Goal: Transaction & Acquisition: Purchase product/service

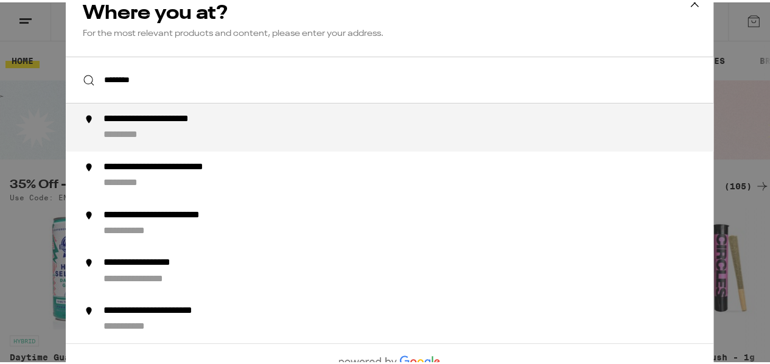
click at [180, 120] on div "**********" at bounding box center [175, 117] width 145 height 13
type input "**********"
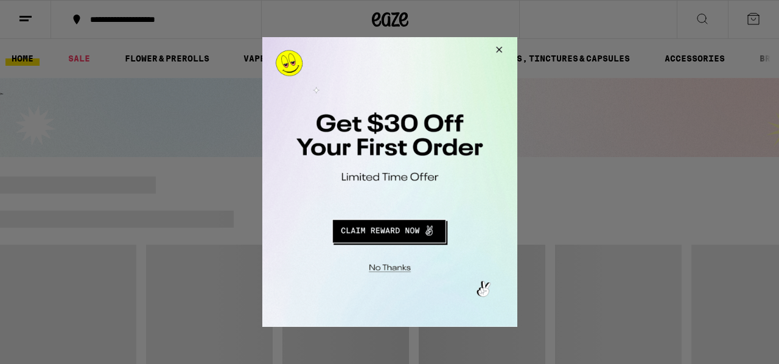
click at [499, 50] on button "Close Modal" at bounding box center [496, 51] width 33 height 29
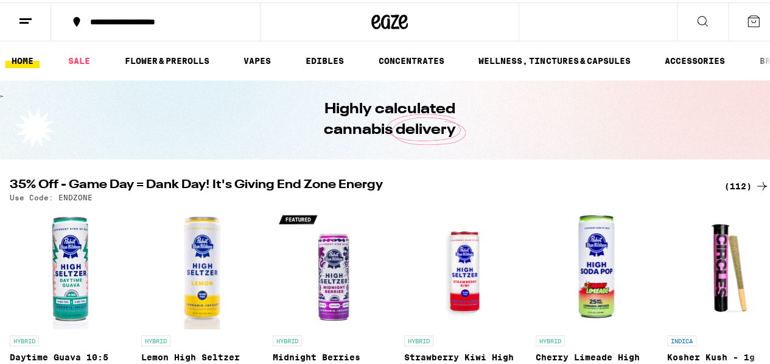
click at [21, 16] on line at bounding box center [25, 16] width 12 height 0
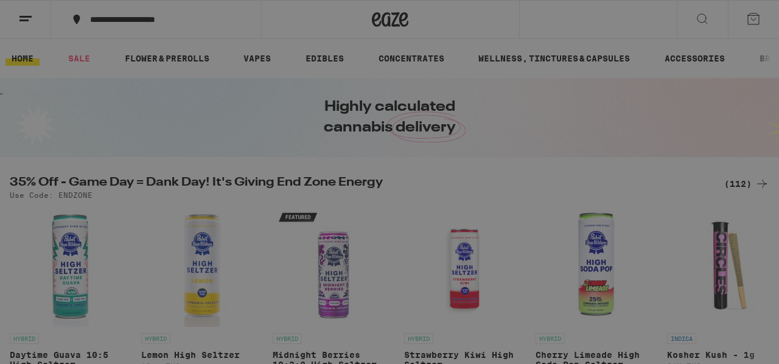
click at [184, 63] on span "Log In" at bounding box center [168, 64] width 115 height 9
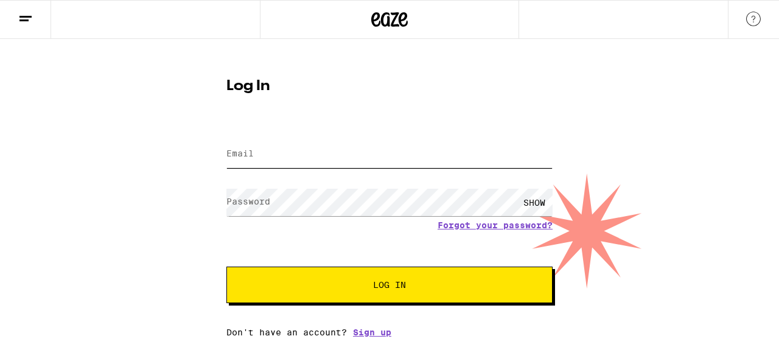
click at [242, 145] on input "Email" at bounding box center [389, 154] width 326 height 27
type input "[EMAIL_ADDRESS][DOMAIN_NAME]"
click at [332, 287] on span "Log In" at bounding box center [390, 285] width 228 height 9
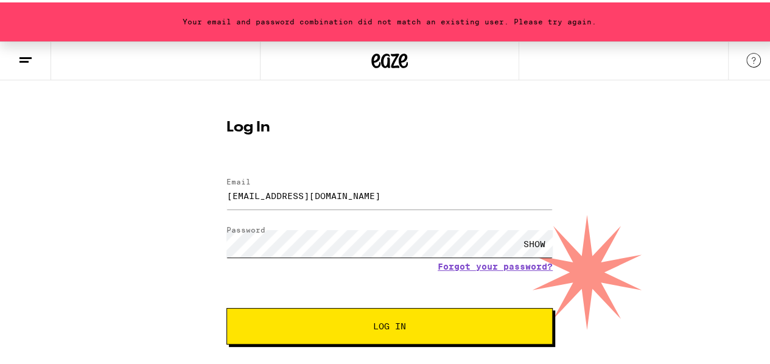
click at [60, 203] on div "Your email and password combination did not match an existing user. Please try …" at bounding box center [389, 207] width 779 height 337
click at [226, 306] on button "Log In" at bounding box center [389, 324] width 326 height 37
click at [78, 214] on div "Your email and password combination did not match an existing user. Please try …" at bounding box center [389, 207] width 779 height 337
click at [226, 306] on button "Log In" at bounding box center [389, 324] width 326 height 37
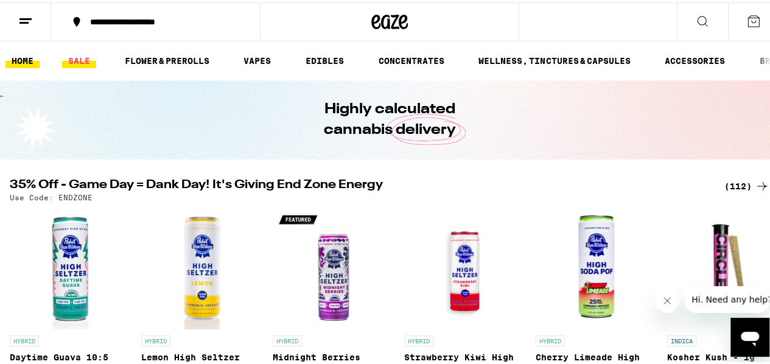
click at [80, 55] on link "SALE" at bounding box center [79, 58] width 34 height 15
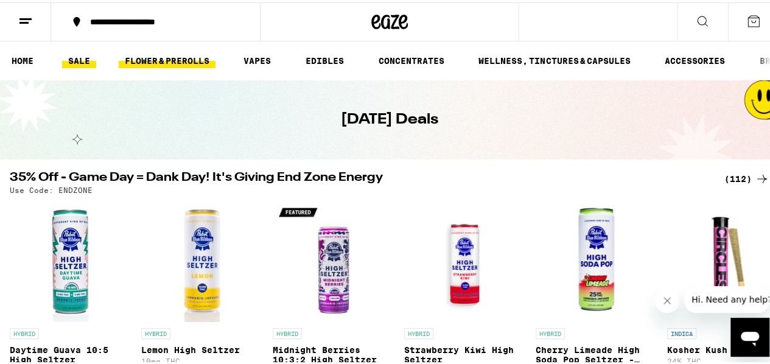
click at [181, 51] on link "FLOWER & PREROLLS" at bounding box center [167, 58] width 97 height 15
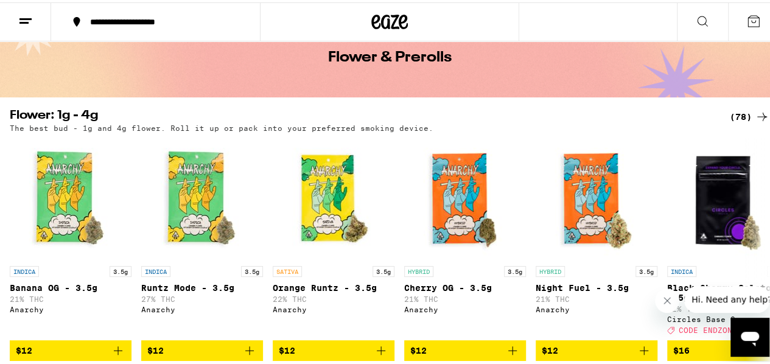
scroll to position [122, 0]
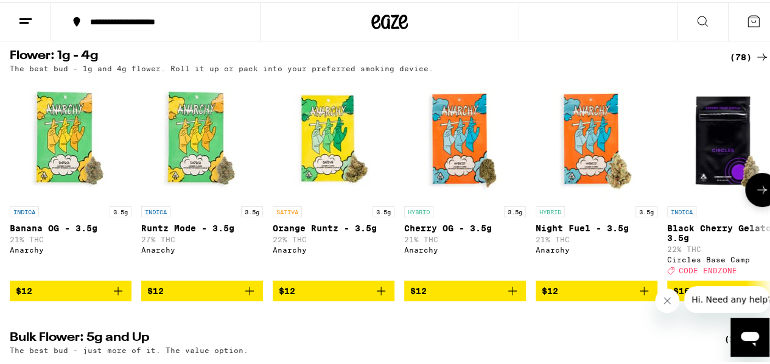
click at [755, 195] on icon at bounding box center [762, 187] width 15 height 15
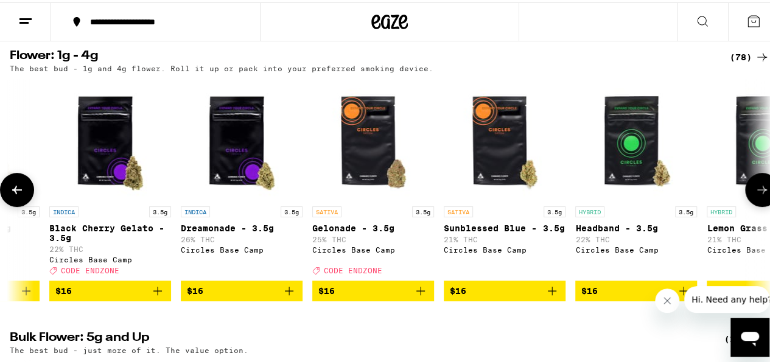
click at [755, 195] on icon at bounding box center [762, 187] width 15 height 15
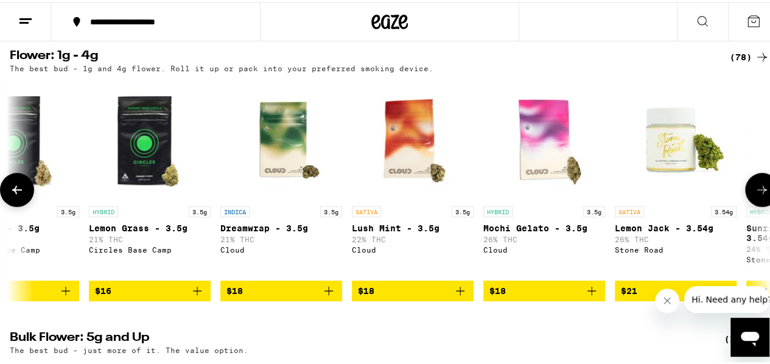
click at [755, 195] on icon at bounding box center [762, 187] width 15 height 15
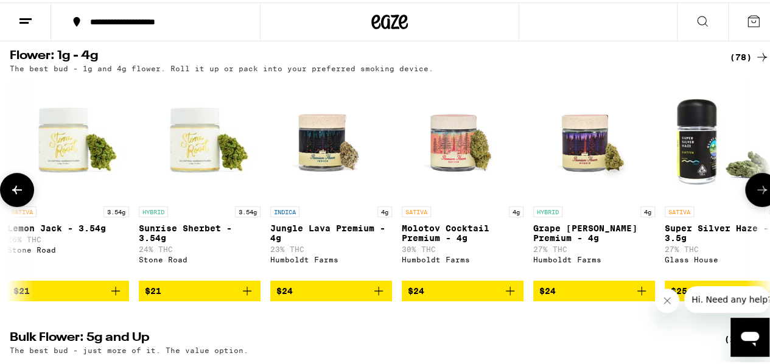
scroll to position [0, 1854]
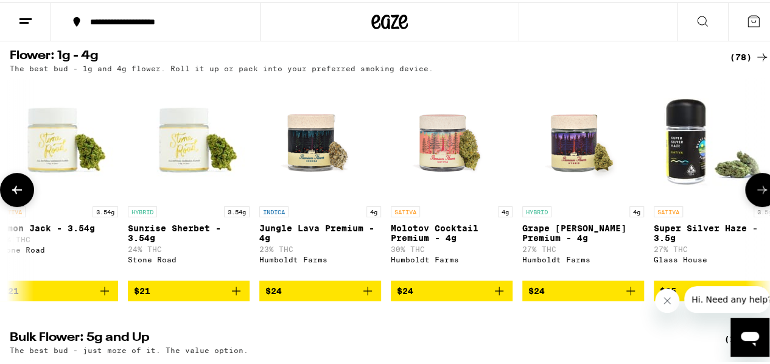
click at [755, 195] on icon at bounding box center [762, 187] width 15 height 15
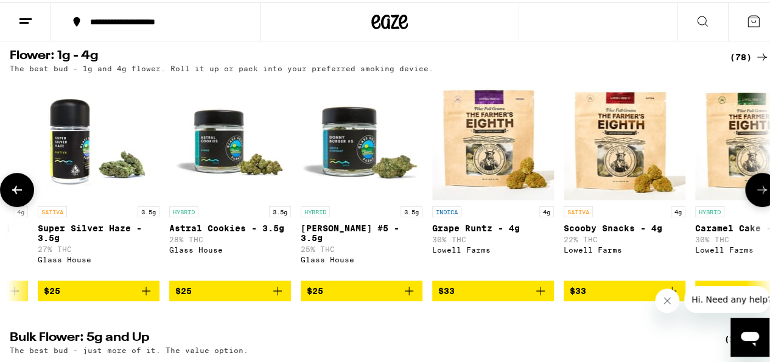
scroll to position [0, 2472]
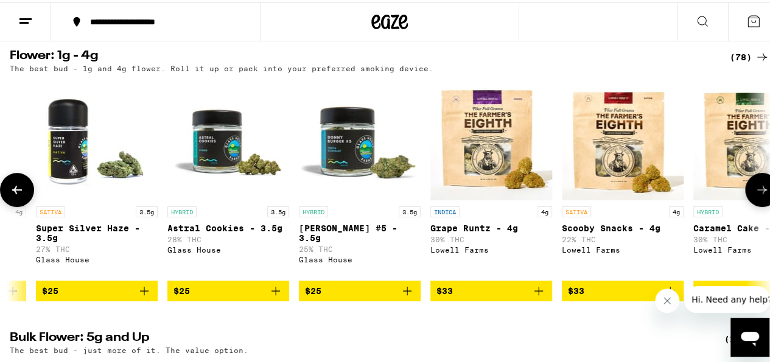
click at [755, 195] on icon at bounding box center [762, 187] width 15 height 15
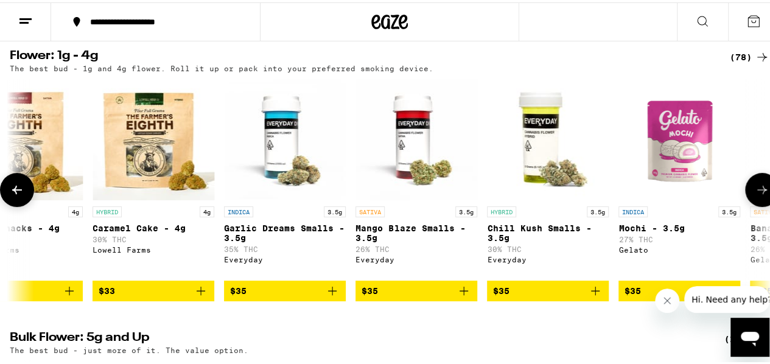
scroll to position [0, 3089]
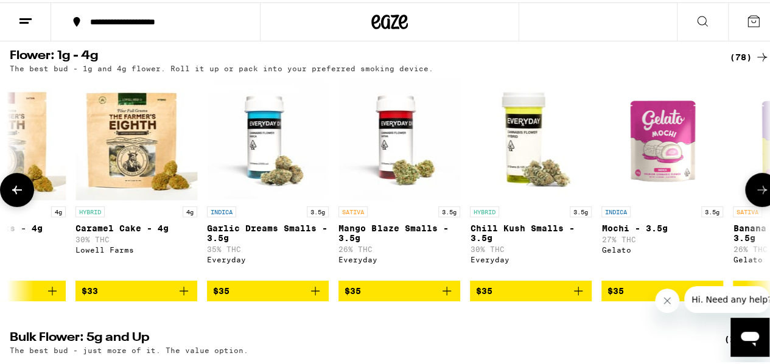
click at [522, 293] on span "$35" at bounding box center [531, 288] width 110 height 15
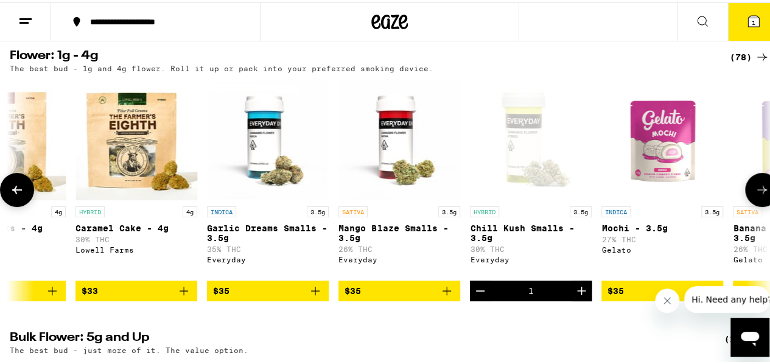
scroll to position [161, 0]
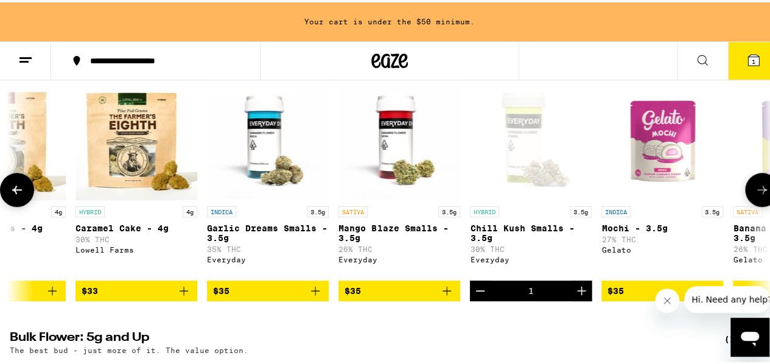
click at [755, 190] on icon at bounding box center [762, 187] width 15 height 15
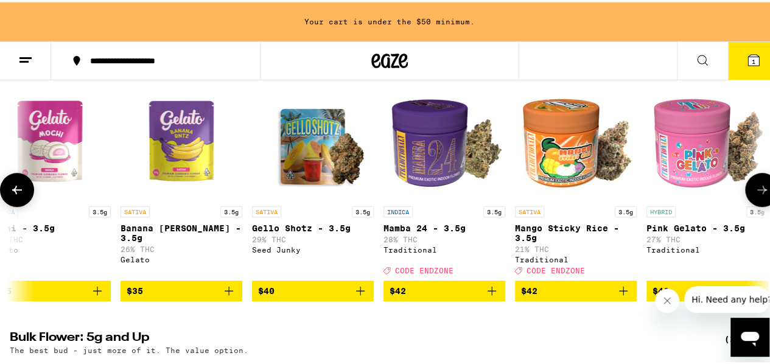
scroll to position [0, 3708]
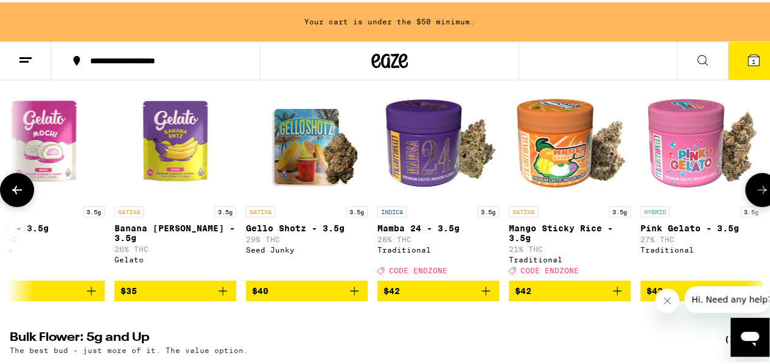
click at [755, 190] on icon at bounding box center [762, 187] width 15 height 15
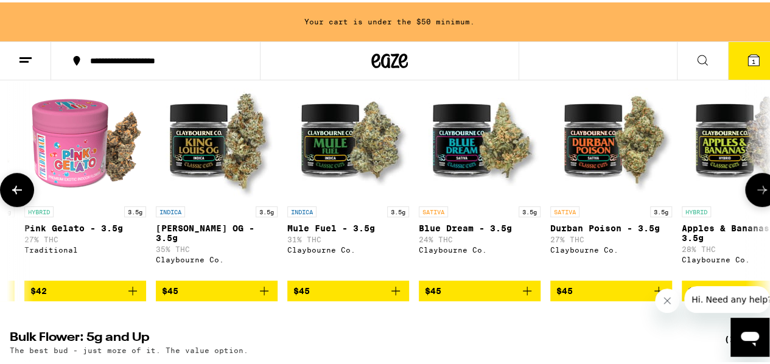
scroll to position [0, 4326]
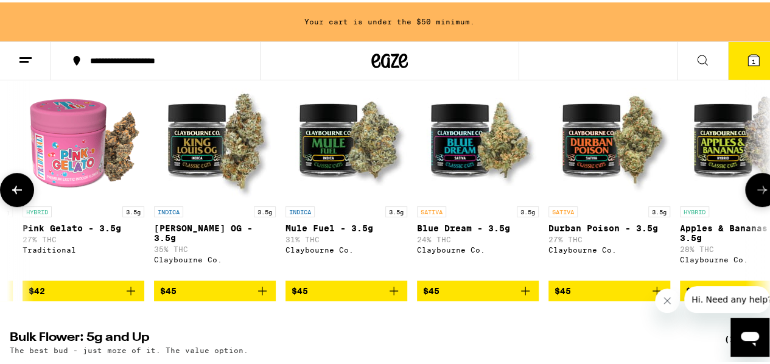
click at [755, 190] on icon at bounding box center [762, 187] width 15 height 15
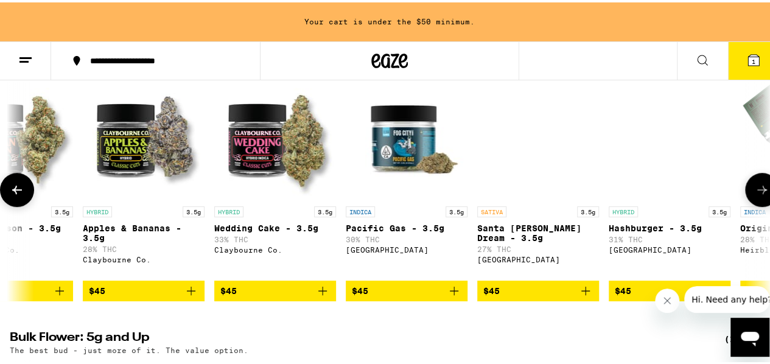
scroll to position [0, 4943]
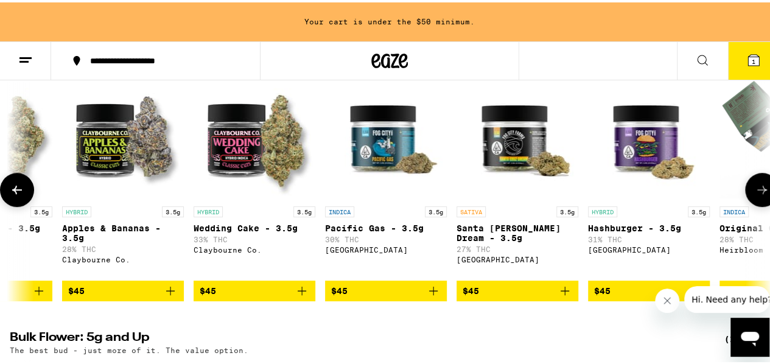
click at [755, 190] on icon at bounding box center [762, 187] width 15 height 15
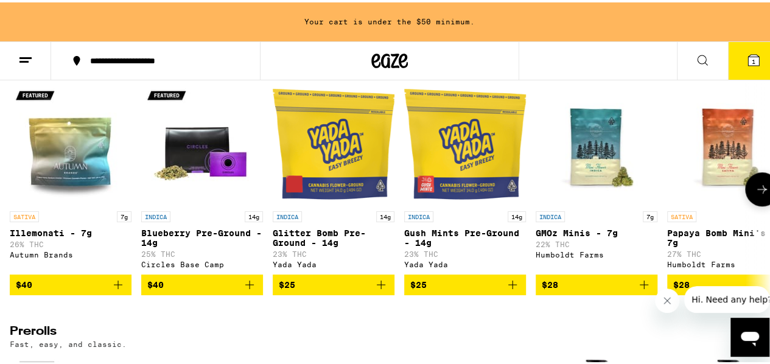
scroll to position [465, 0]
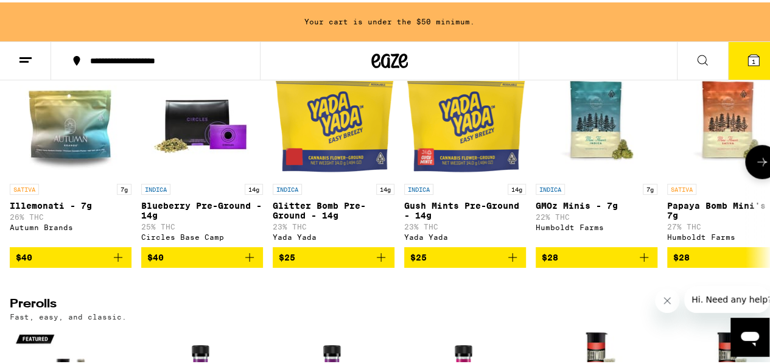
click at [755, 167] on icon at bounding box center [762, 159] width 15 height 15
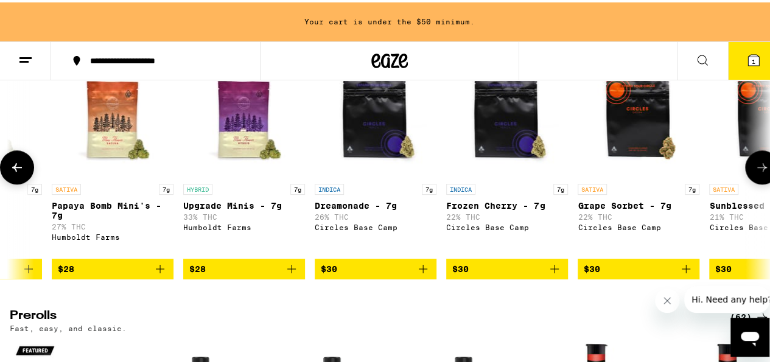
scroll to position [0, 618]
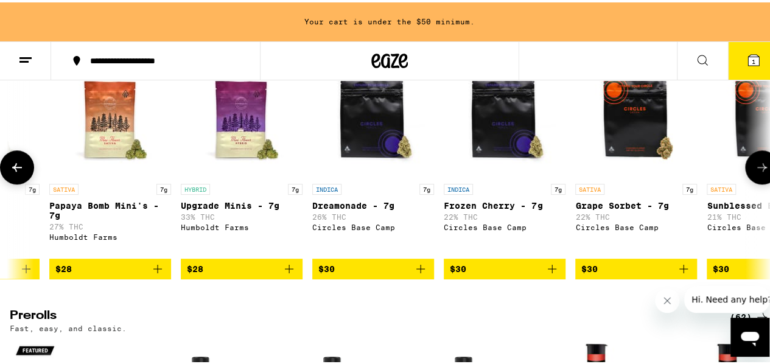
click at [752, 172] on button at bounding box center [762, 165] width 34 height 34
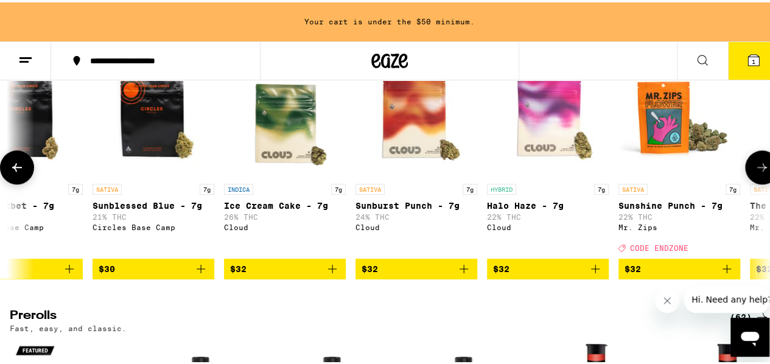
scroll to position [0, 1236]
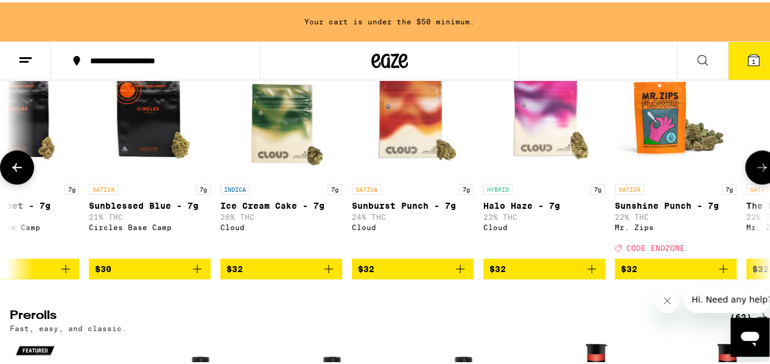
click at [752, 172] on button at bounding box center [762, 165] width 34 height 34
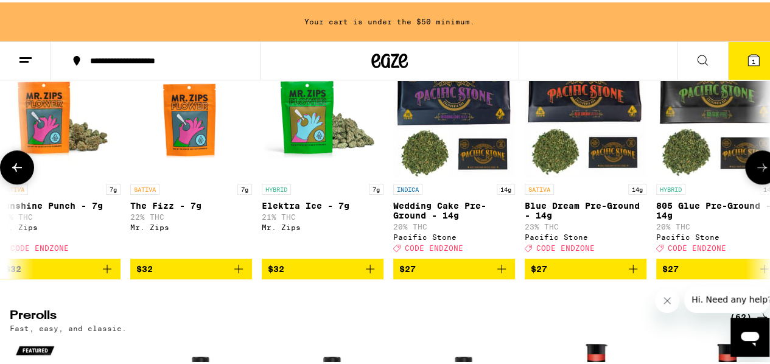
scroll to position [0, 1854]
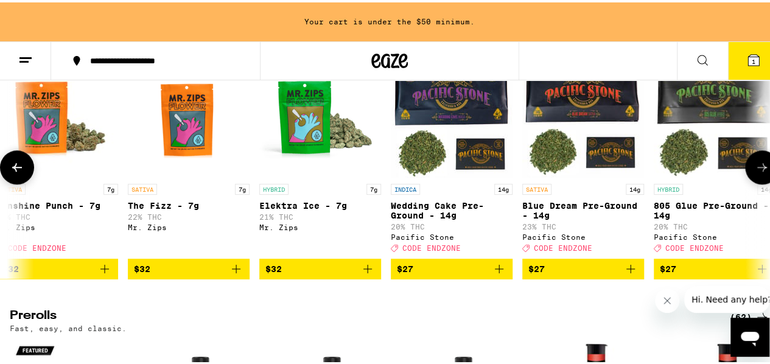
click at [755, 172] on icon at bounding box center [762, 165] width 15 height 15
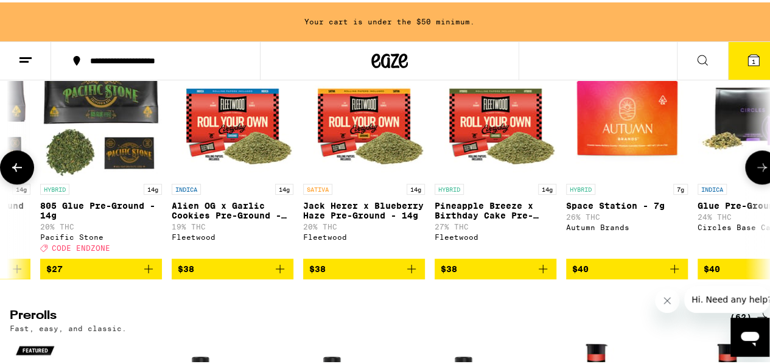
scroll to position [0, 2472]
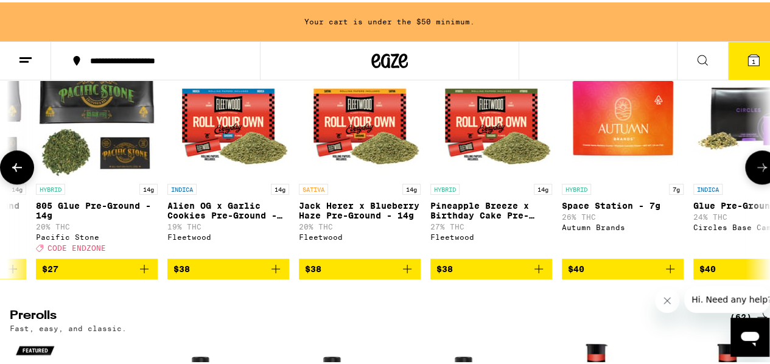
click at [755, 172] on icon at bounding box center [762, 165] width 15 height 15
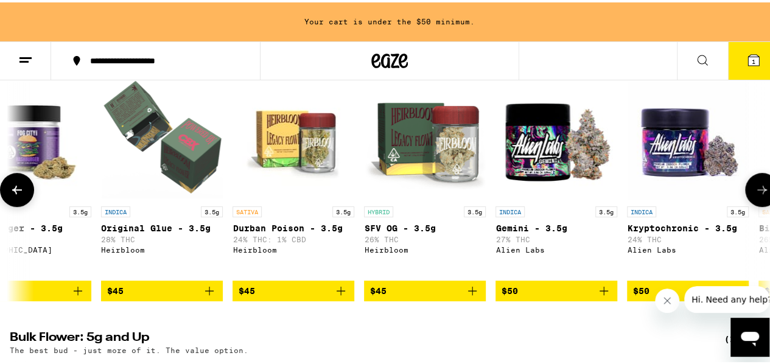
scroll to position [0, 5562]
click at [23, 184] on button at bounding box center [17, 187] width 34 height 34
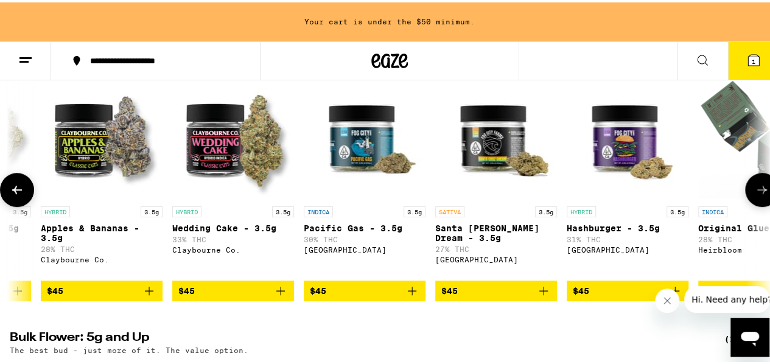
scroll to position [0, 4944]
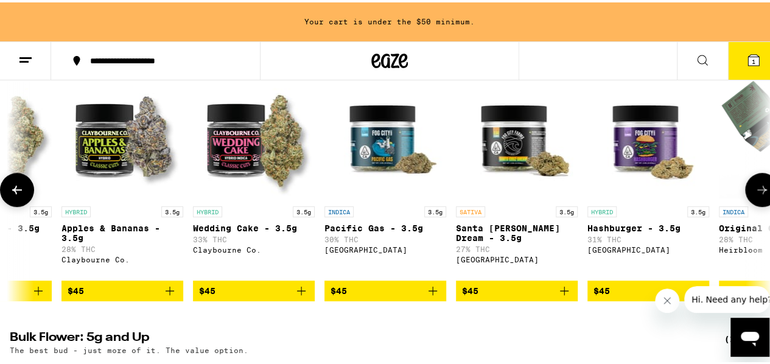
click at [18, 190] on icon at bounding box center [17, 187] width 15 height 15
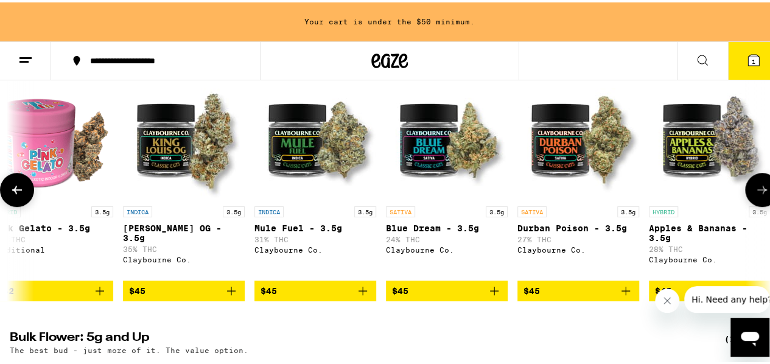
scroll to position [0, 4326]
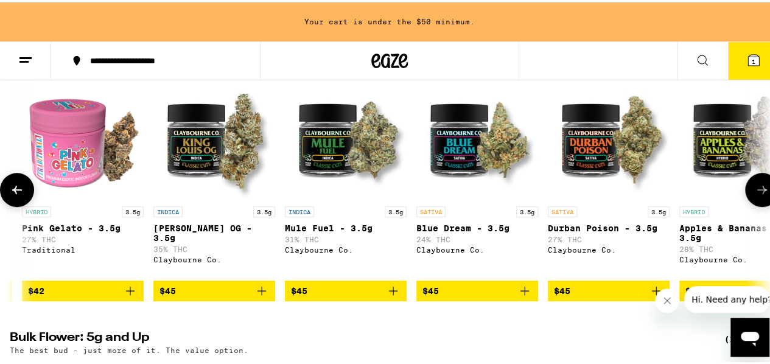
click at [12, 184] on button at bounding box center [17, 187] width 34 height 34
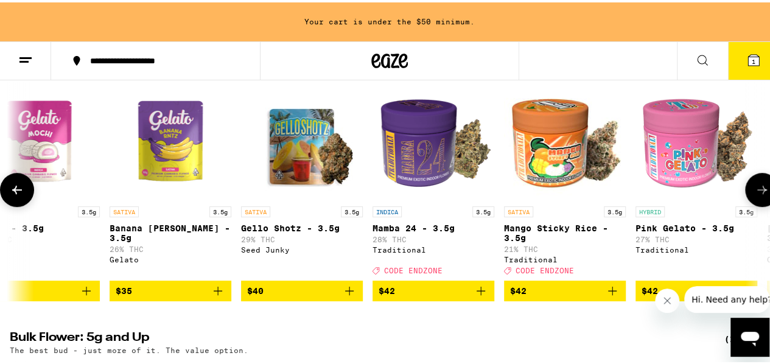
scroll to position [0, 3709]
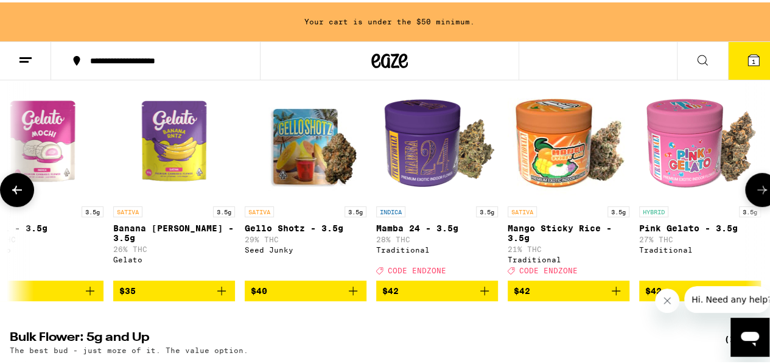
click at [12, 184] on button at bounding box center [17, 187] width 34 height 34
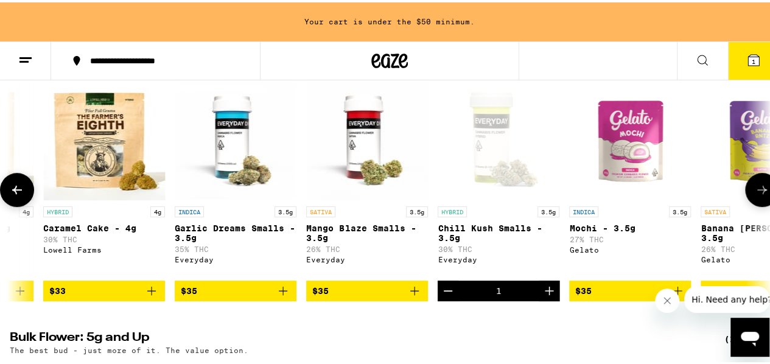
scroll to position [0, 3091]
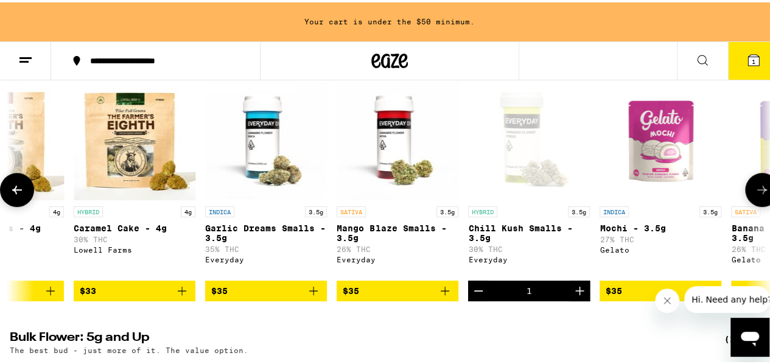
click at [757, 192] on icon at bounding box center [762, 187] width 10 height 9
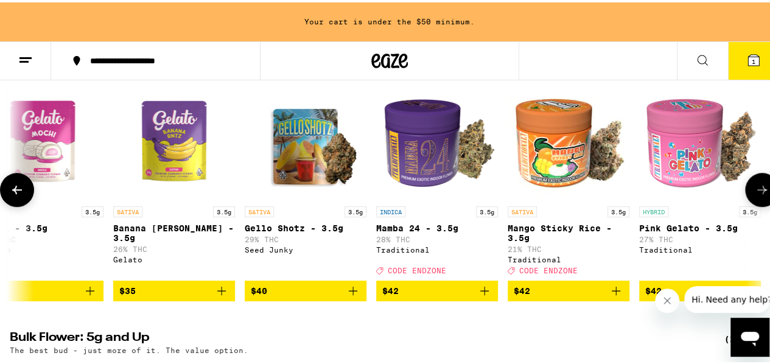
click at [757, 192] on icon at bounding box center [762, 187] width 10 height 9
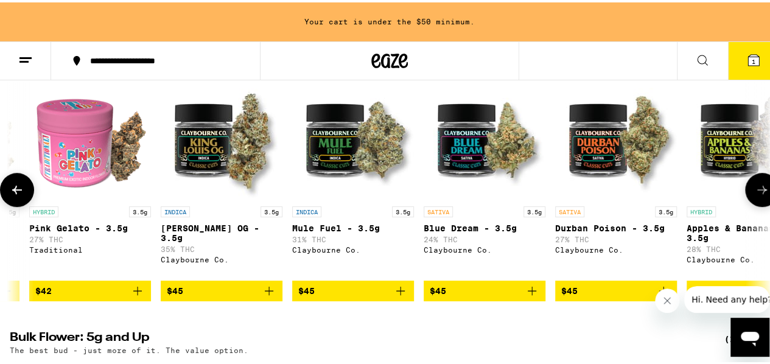
scroll to position [0, 4327]
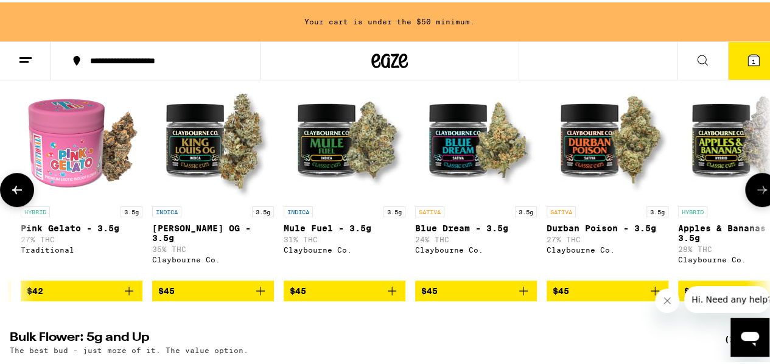
click at [346, 293] on span "$45" at bounding box center [345, 288] width 110 height 15
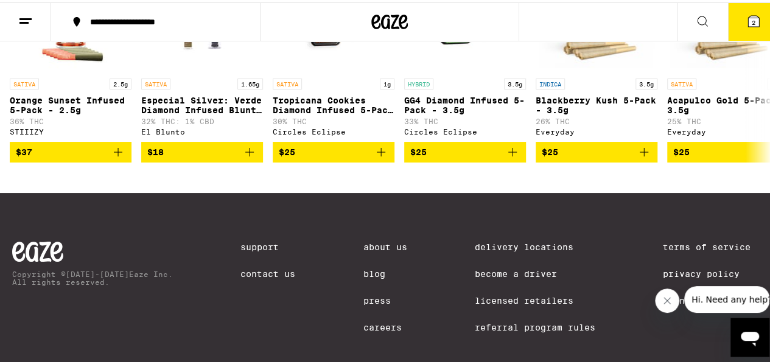
scroll to position [974, 0]
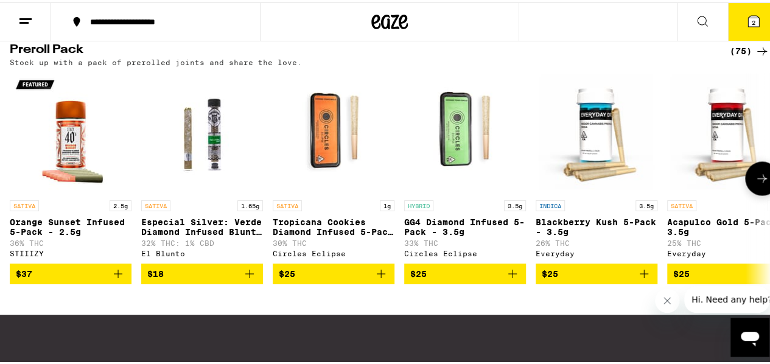
click at [755, 183] on icon at bounding box center [762, 176] width 15 height 15
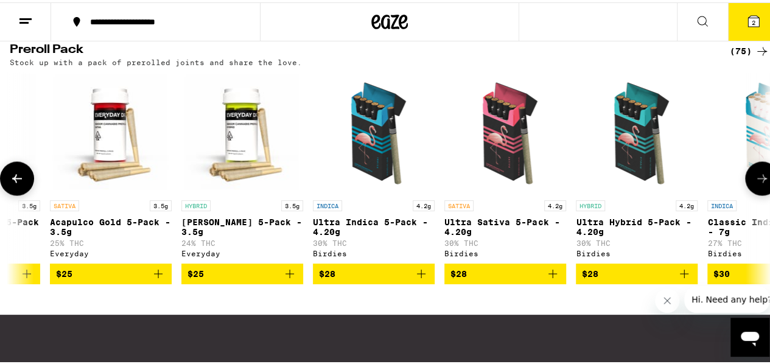
scroll to position [0, 618]
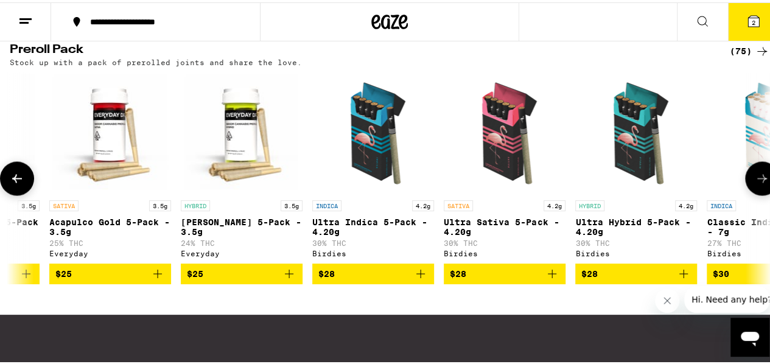
click at [755, 183] on icon at bounding box center [762, 176] width 15 height 15
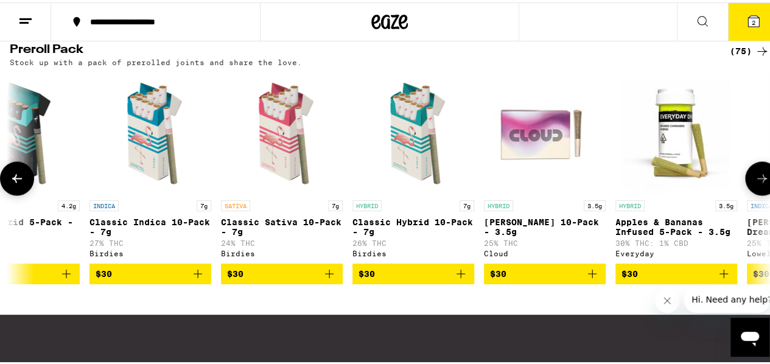
scroll to position [0, 1236]
click at [755, 183] on icon at bounding box center [762, 176] width 15 height 15
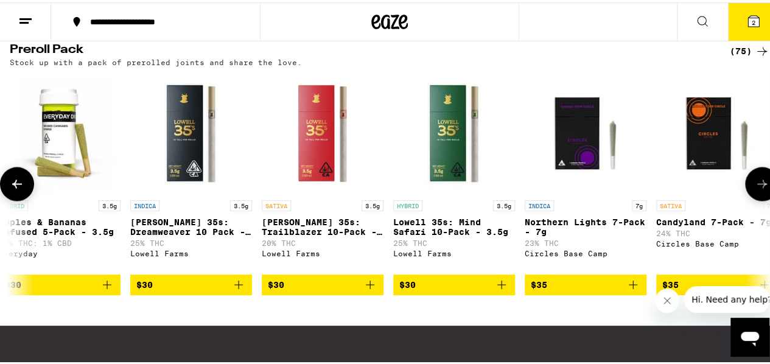
scroll to position [0, 1854]
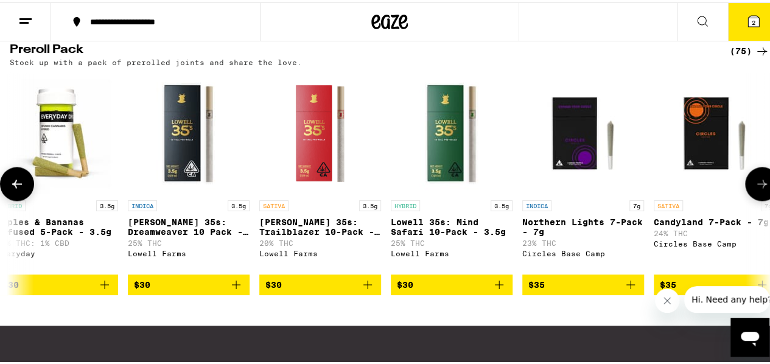
click at [751, 198] on button at bounding box center [762, 181] width 34 height 34
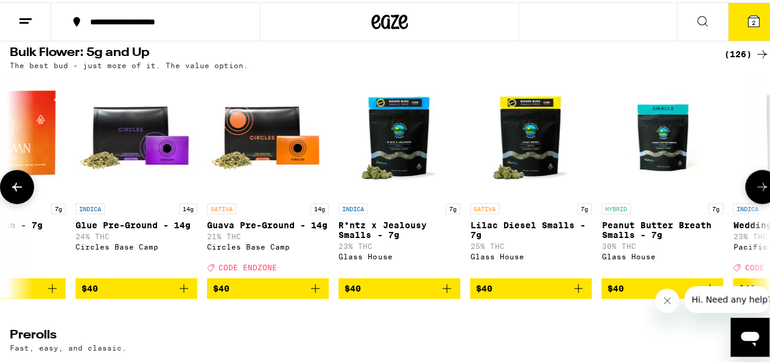
scroll to position [365, 0]
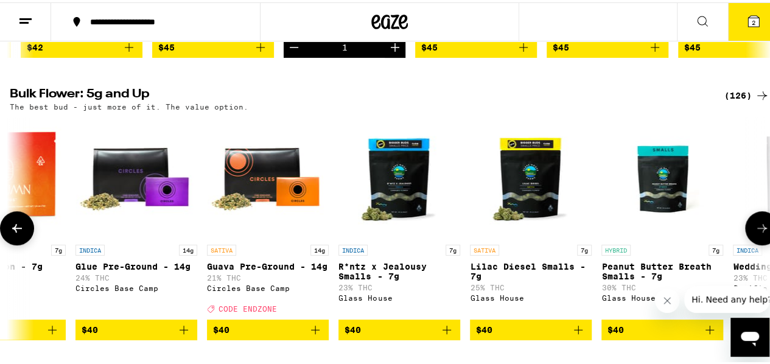
click at [755, 233] on icon at bounding box center [762, 225] width 15 height 15
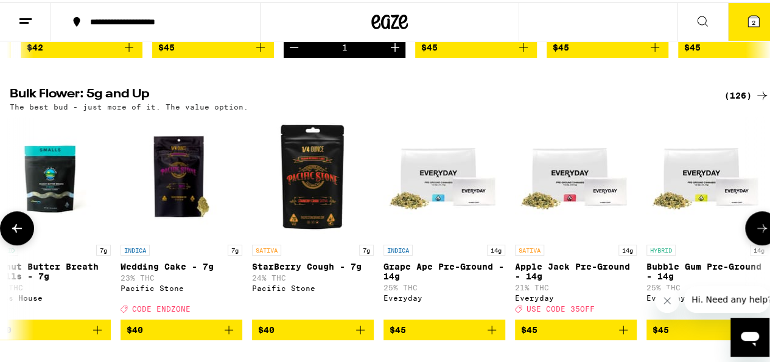
scroll to position [0, 3708]
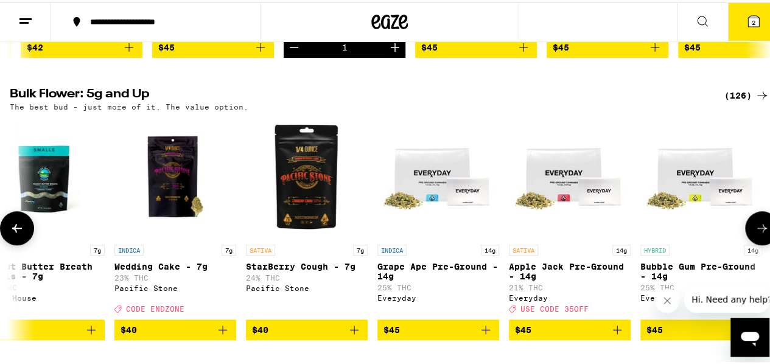
click at [748, 232] on button at bounding box center [762, 226] width 34 height 34
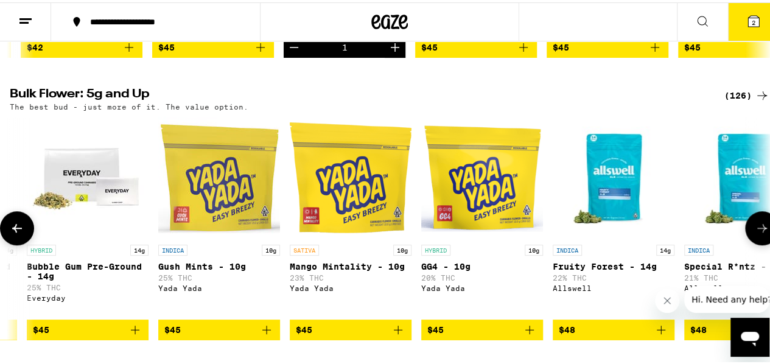
scroll to position [0, 4326]
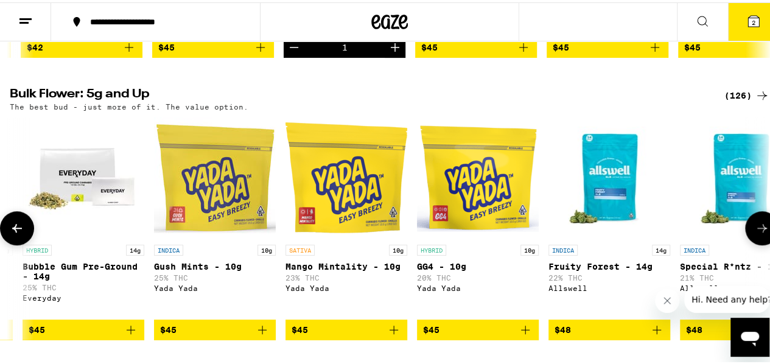
click at [756, 231] on button at bounding box center [762, 226] width 34 height 34
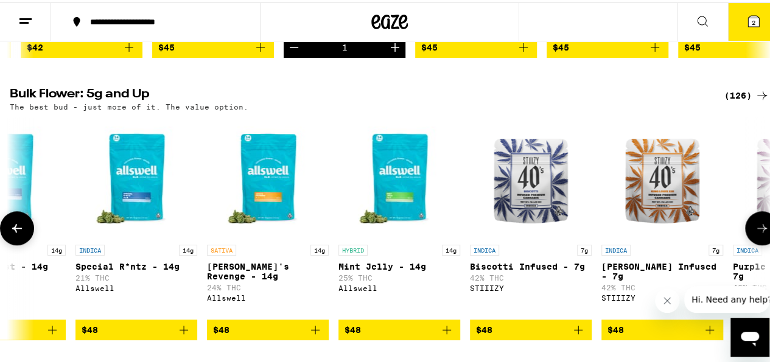
scroll to position [0, 4943]
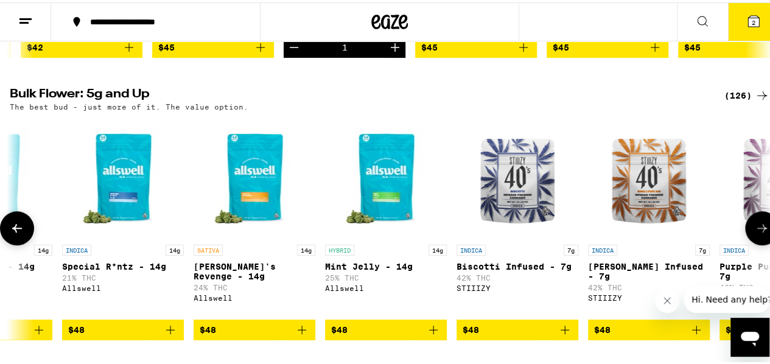
click at [756, 231] on button at bounding box center [762, 226] width 34 height 34
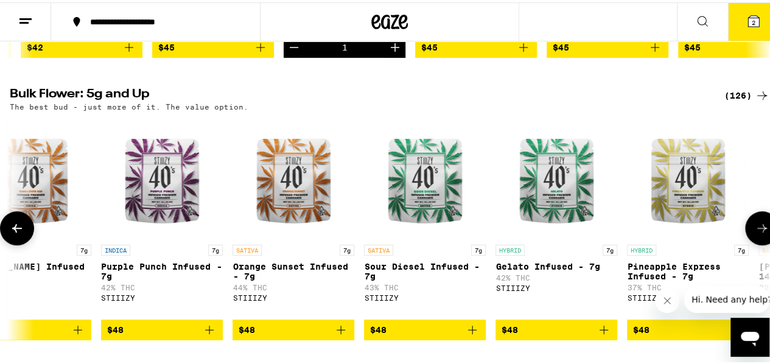
click at [756, 231] on button at bounding box center [762, 226] width 34 height 34
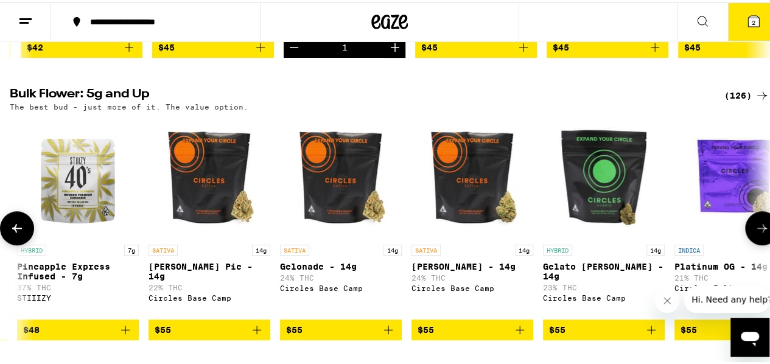
scroll to position [0, 6179]
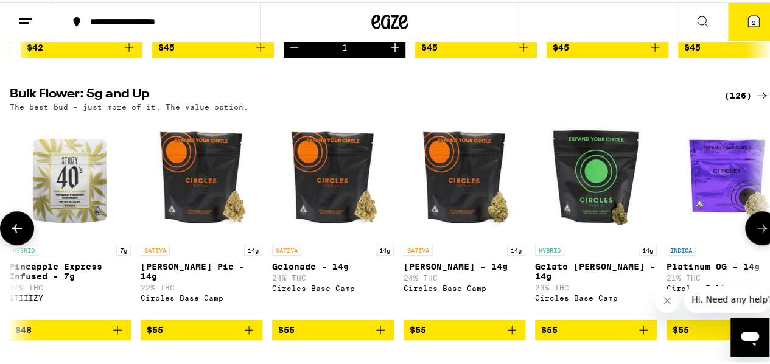
click at [756, 231] on button at bounding box center [762, 226] width 34 height 34
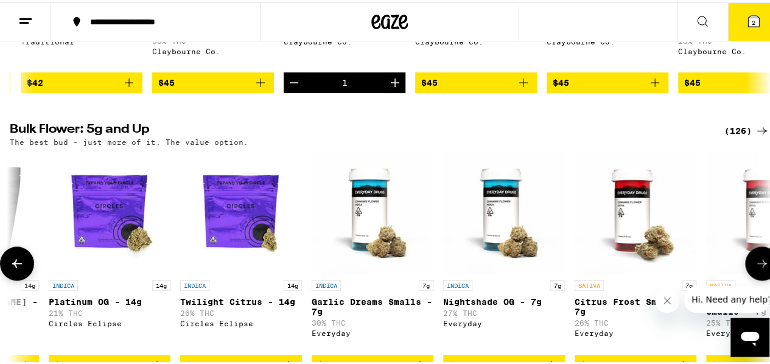
scroll to position [122, 0]
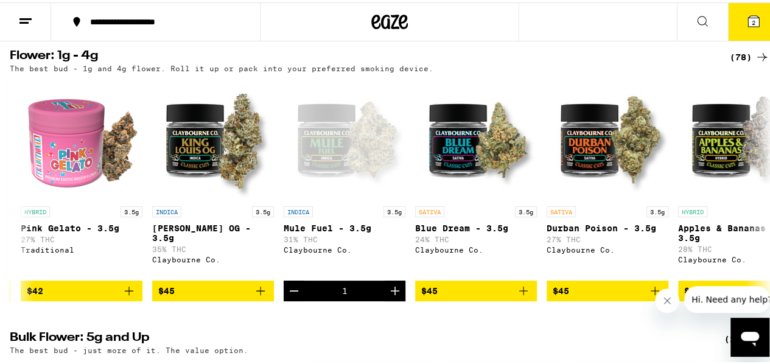
click at [746, 13] on icon at bounding box center [753, 19] width 15 height 15
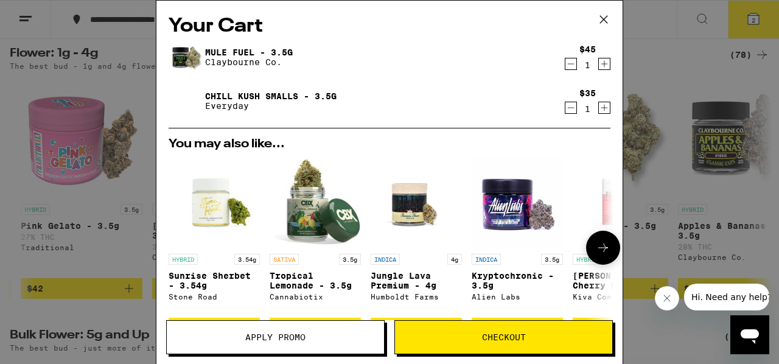
click at [292, 276] on p "Tropical Lemonade - 3.5g" at bounding box center [315, 280] width 91 height 19
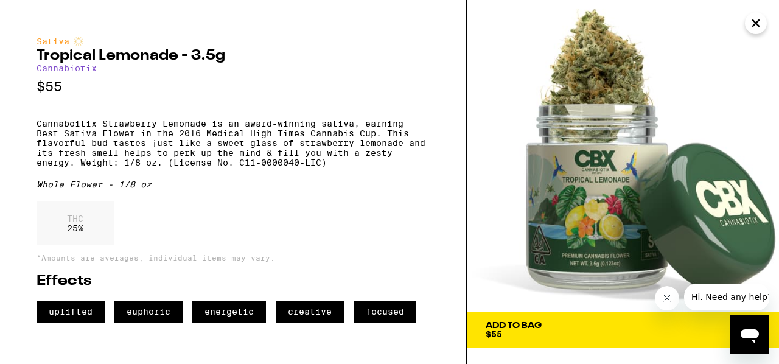
click at [656, 324] on span "Add To Bag $55" at bounding box center [623, 329] width 275 height 17
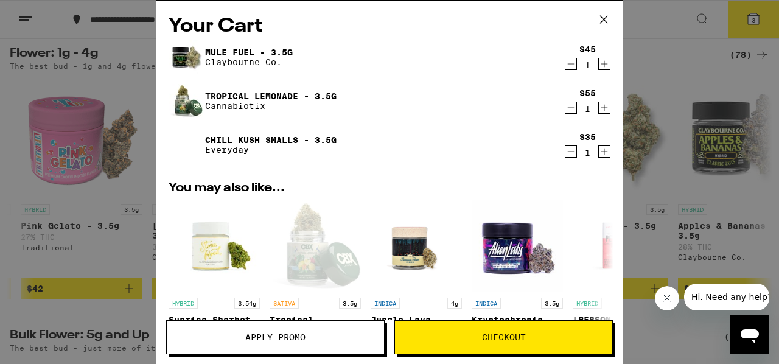
click at [604, 15] on icon at bounding box center [604, 19] width 18 height 18
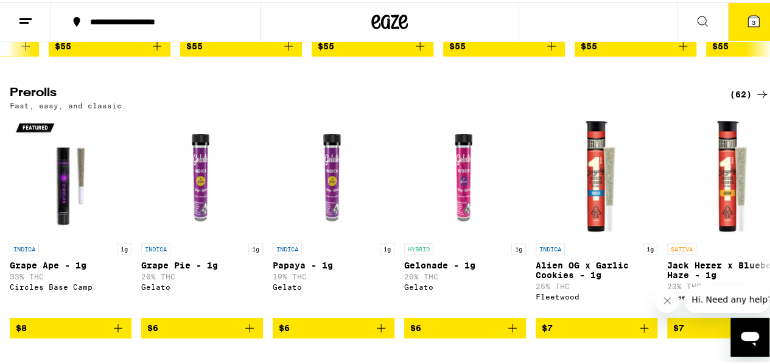
scroll to position [730, 0]
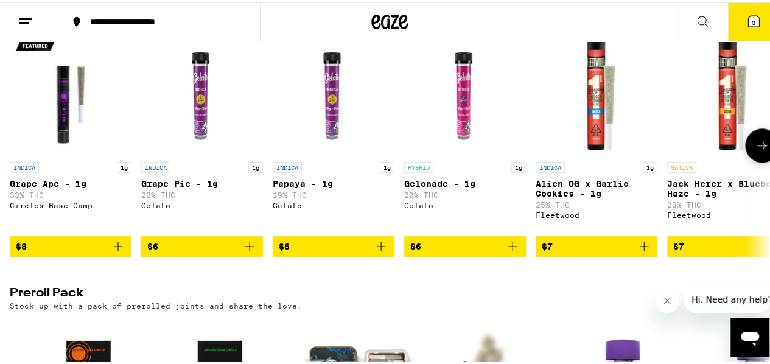
click at [755, 150] on icon at bounding box center [762, 143] width 15 height 15
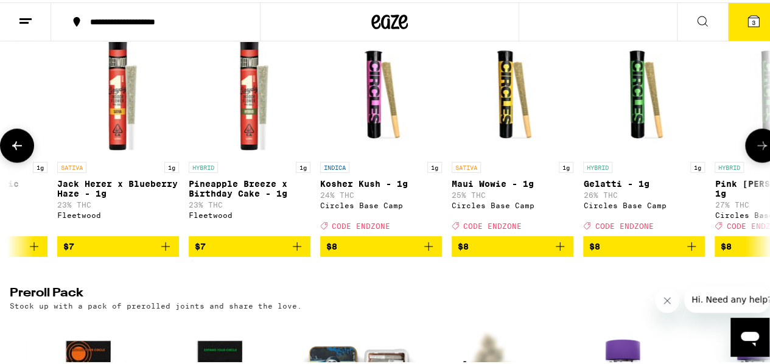
scroll to position [0, 618]
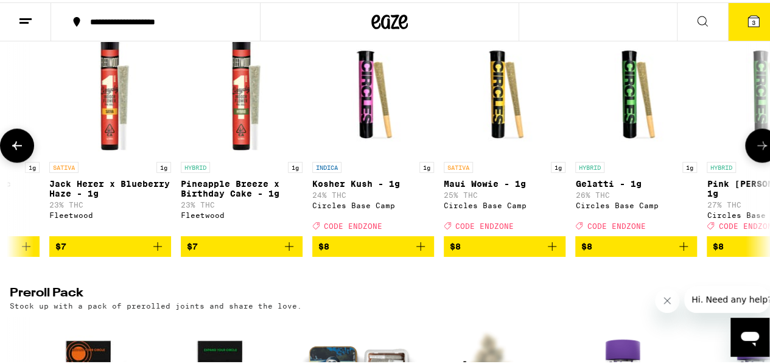
click at [398, 251] on span "$8" at bounding box center [373, 244] width 110 height 15
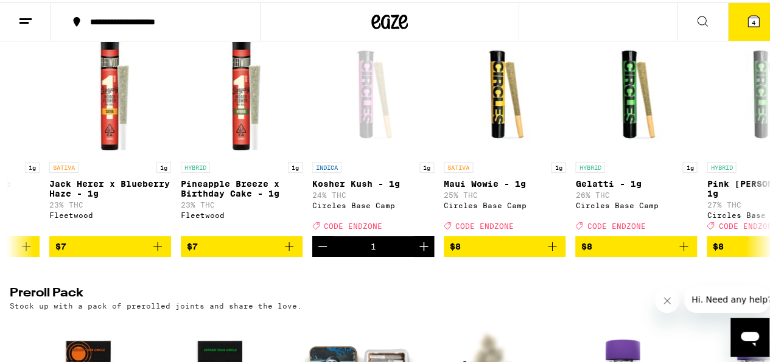
scroll to position [669, 0]
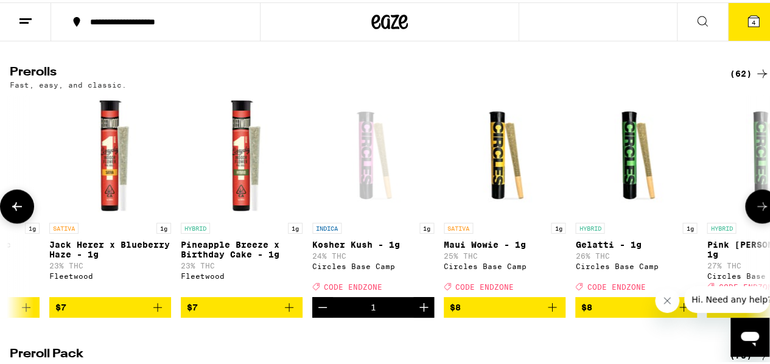
click at [755, 211] on icon at bounding box center [762, 204] width 15 height 15
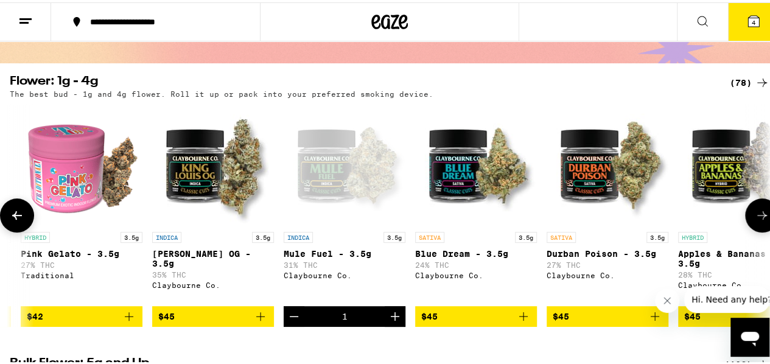
scroll to position [122, 0]
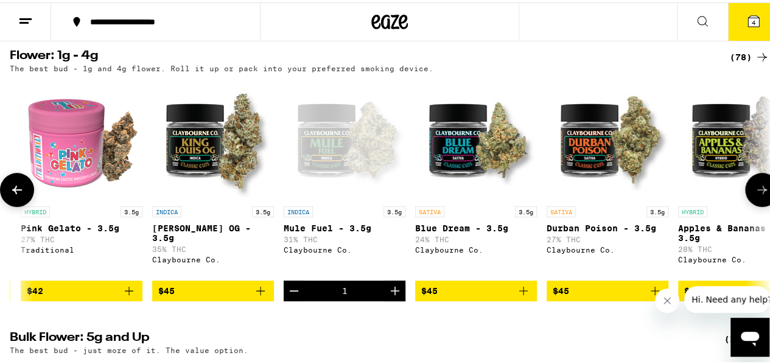
click at [755, 191] on icon at bounding box center [762, 187] width 15 height 15
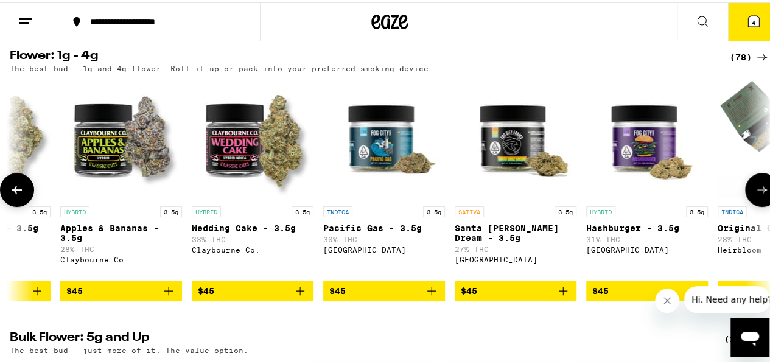
click at [755, 190] on icon at bounding box center [762, 187] width 15 height 15
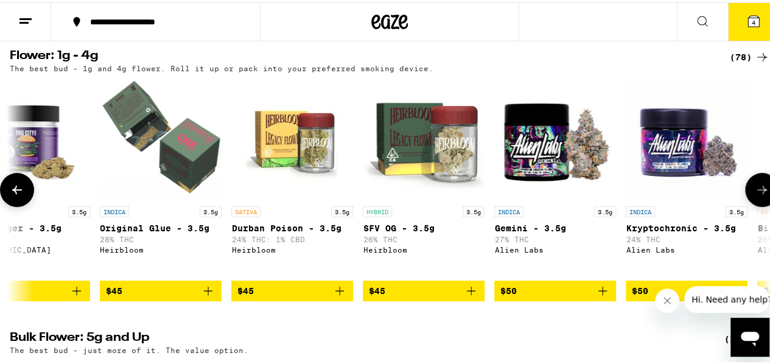
click at [755, 190] on icon at bounding box center [762, 187] width 15 height 15
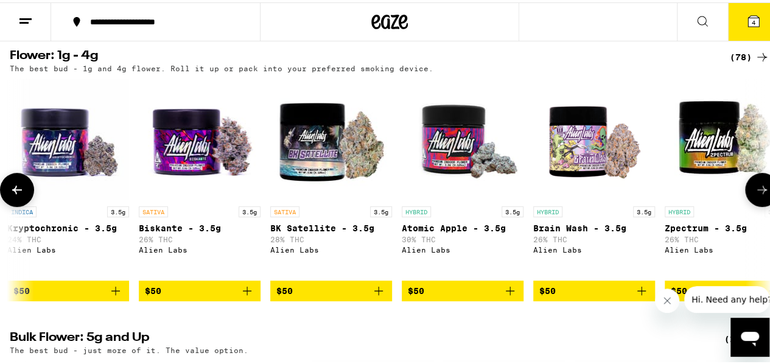
click at [755, 190] on icon at bounding box center [762, 187] width 15 height 15
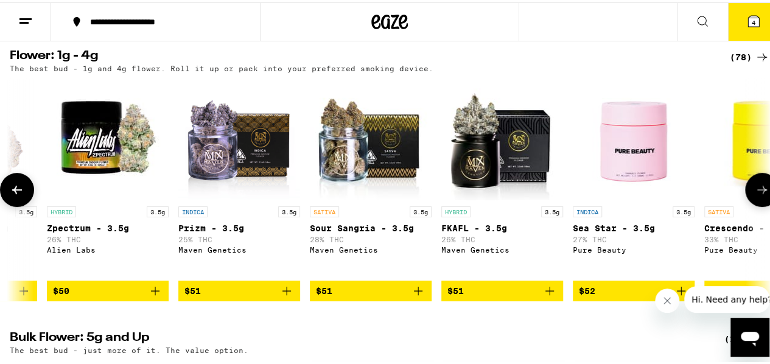
click at [755, 190] on icon at bounding box center [762, 187] width 15 height 15
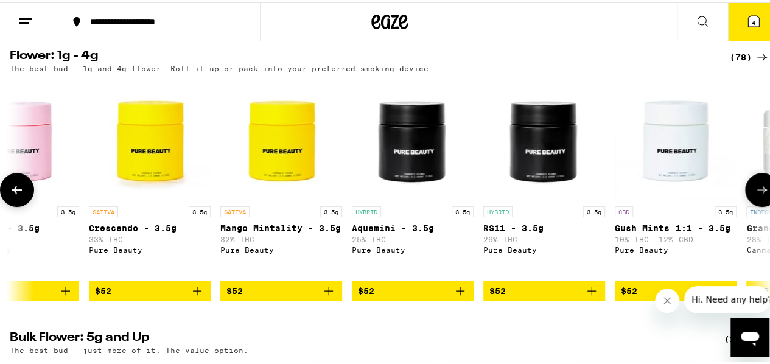
scroll to position [0, 7417]
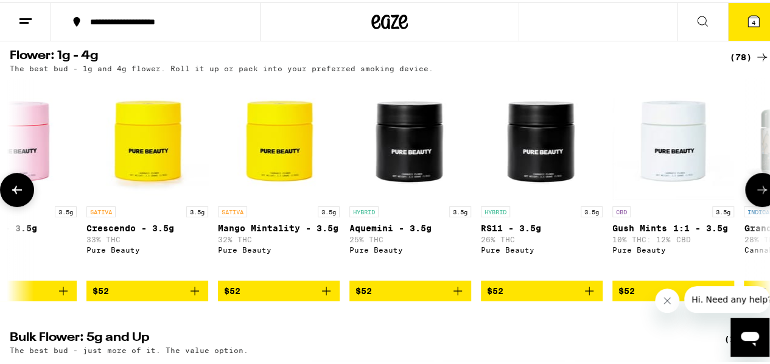
click at [755, 190] on icon at bounding box center [762, 187] width 15 height 15
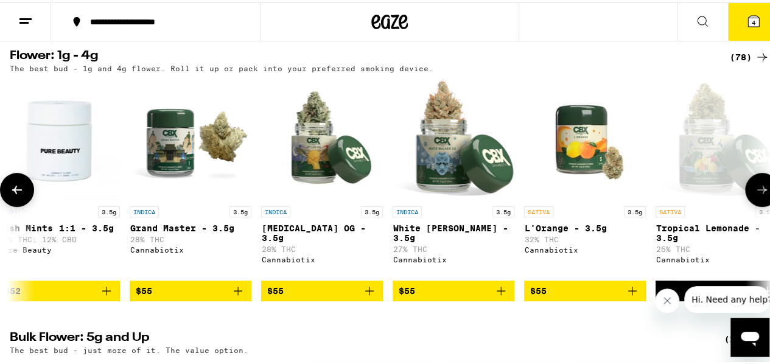
scroll to position [0, 8035]
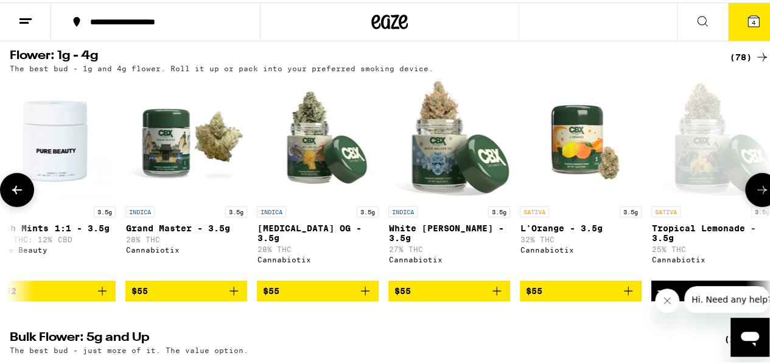
click at [755, 190] on icon at bounding box center [762, 187] width 15 height 15
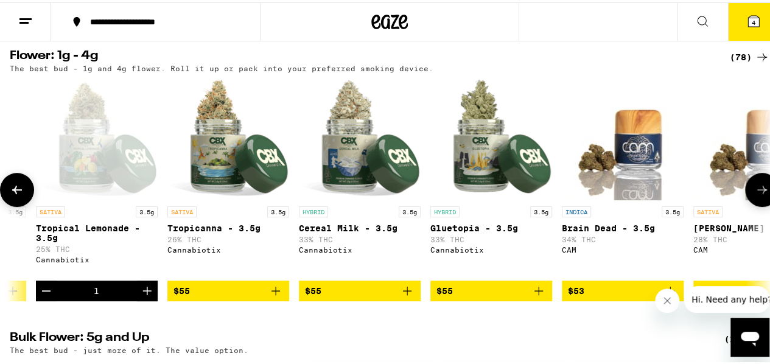
scroll to position [0, 8653]
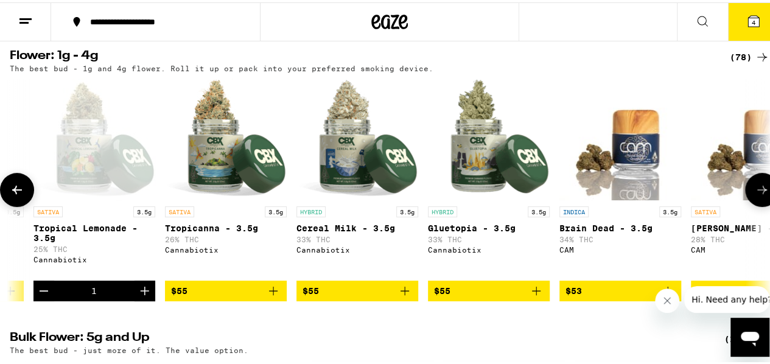
click at [751, 186] on button at bounding box center [762, 187] width 34 height 34
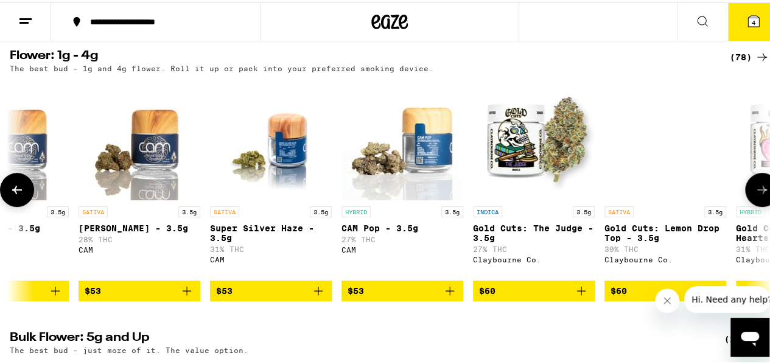
scroll to position [0, 9271]
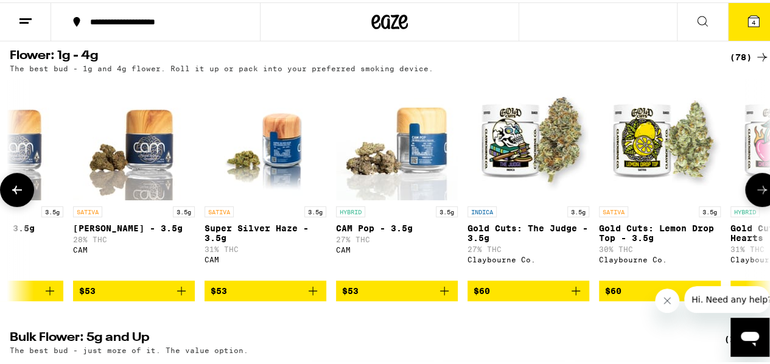
click at [749, 182] on button at bounding box center [762, 187] width 34 height 34
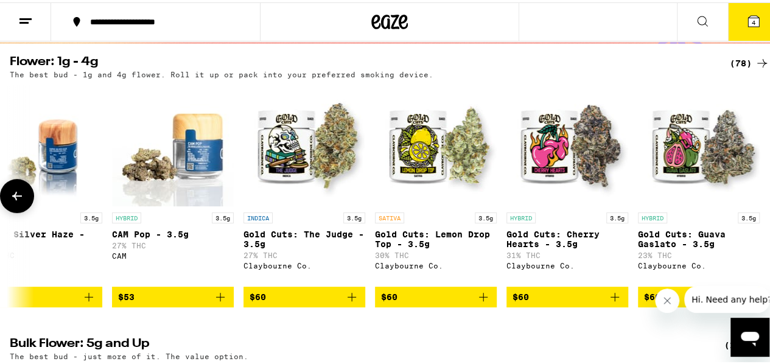
scroll to position [0, 0]
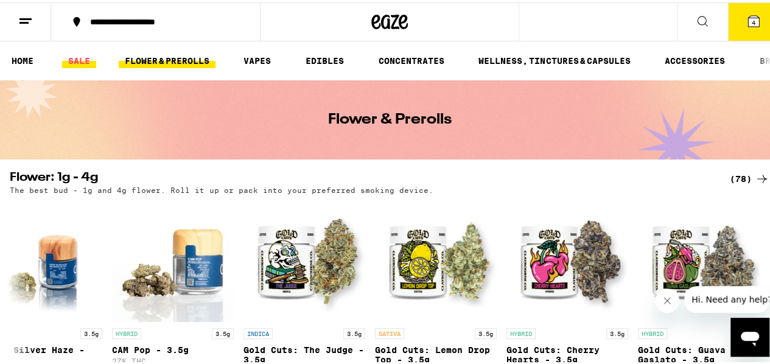
click at [75, 55] on link "SALE" at bounding box center [79, 58] width 34 height 15
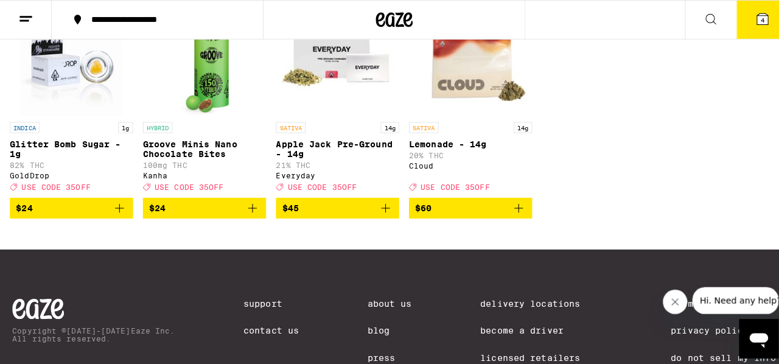
scroll to position [426, 0]
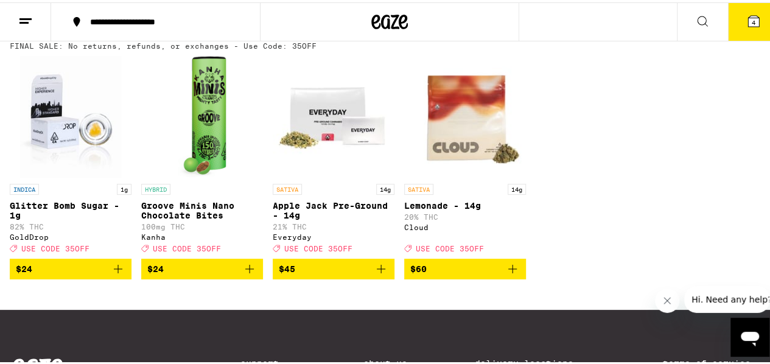
click at [471, 274] on span "$60" at bounding box center [465, 266] width 110 height 15
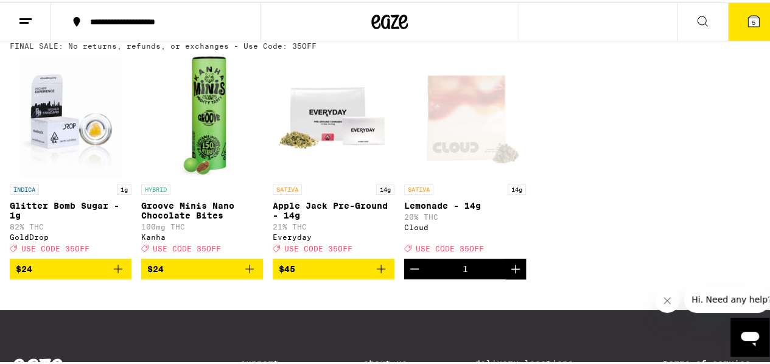
click at [752, 16] on span "5" at bounding box center [754, 19] width 4 height 7
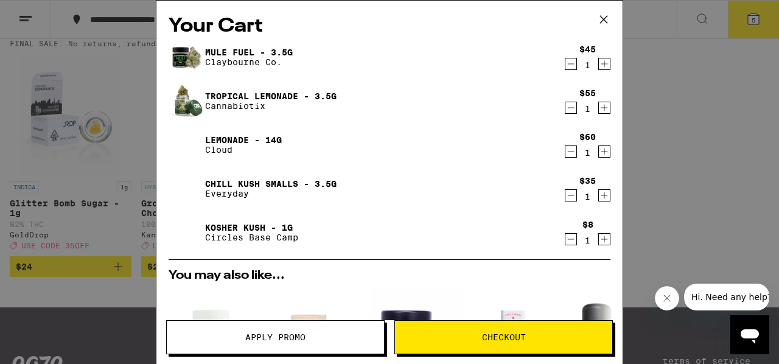
click at [565, 105] on icon "Decrement" at bounding box center [570, 107] width 11 height 15
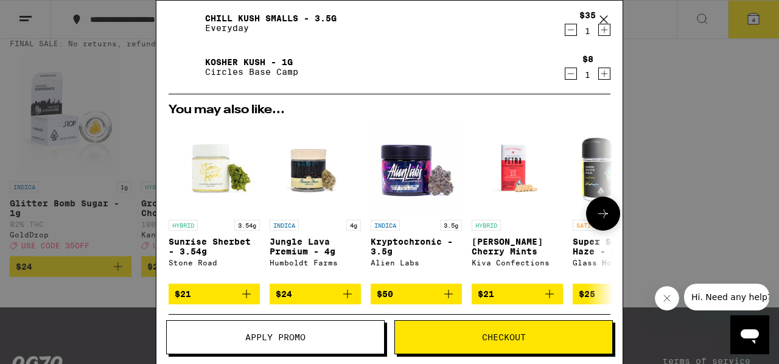
scroll to position [183, 0]
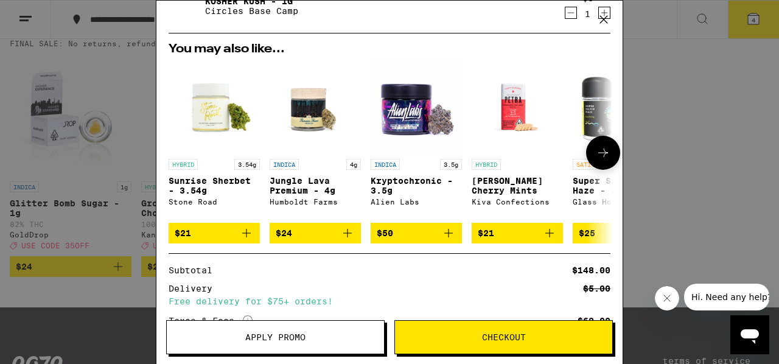
click at [511, 237] on span "$21" at bounding box center [517, 233] width 79 height 15
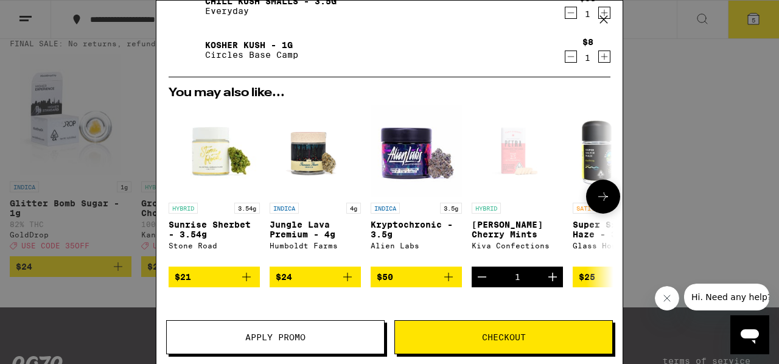
click at [596, 194] on icon at bounding box center [603, 196] width 15 height 15
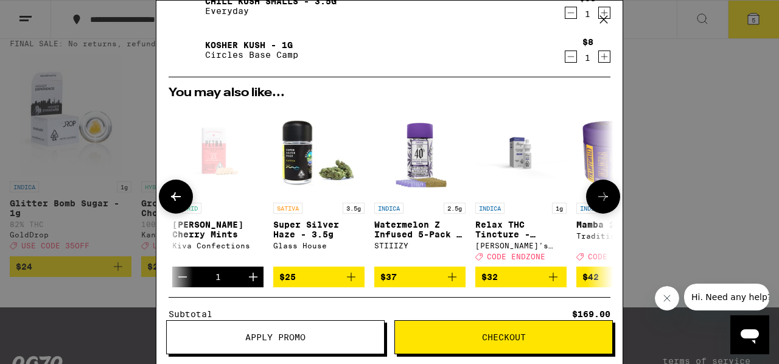
scroll to position [0, 300]
click at [314, 276] on button "$25" at bounding box center [318, 277] width 91 height 21
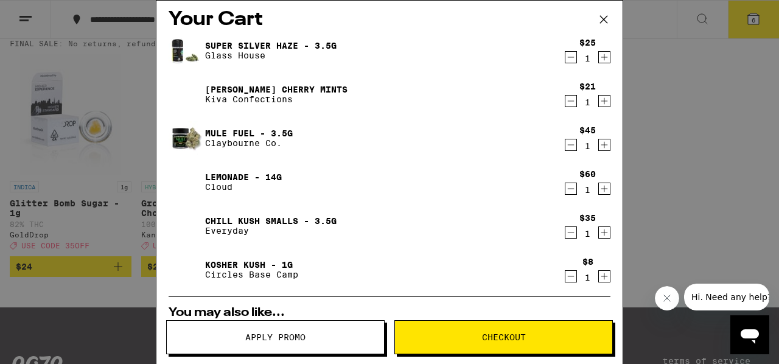
scroll to position [0, 0]
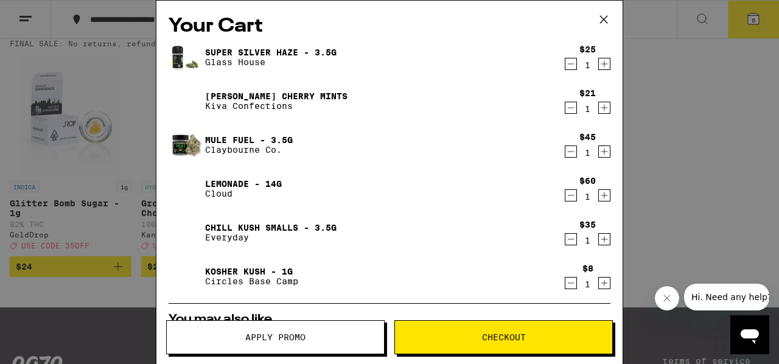
click at [565, 195] on icon "Decrement" at bounding box center [570, 195] width 11 height 15
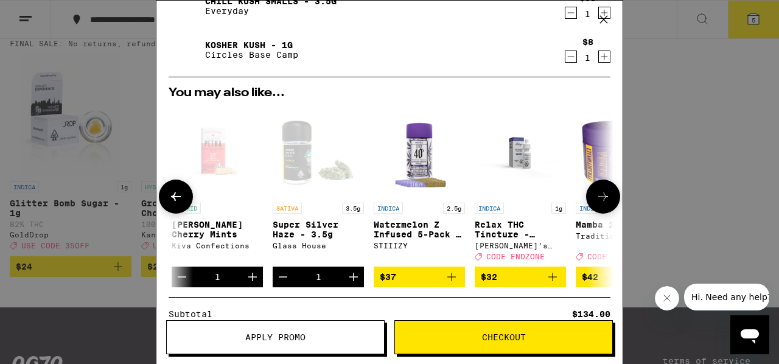
scroll to position [0, 300]
click at [500, 335] on span "Checkout" at bounding box center [504, 337] width 44 height 9
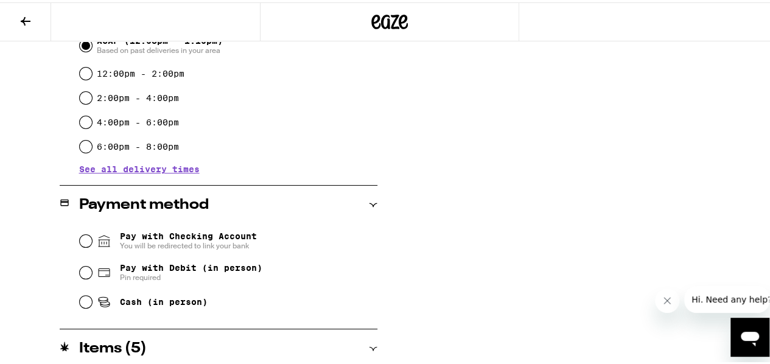
scroll to position [365, 0]
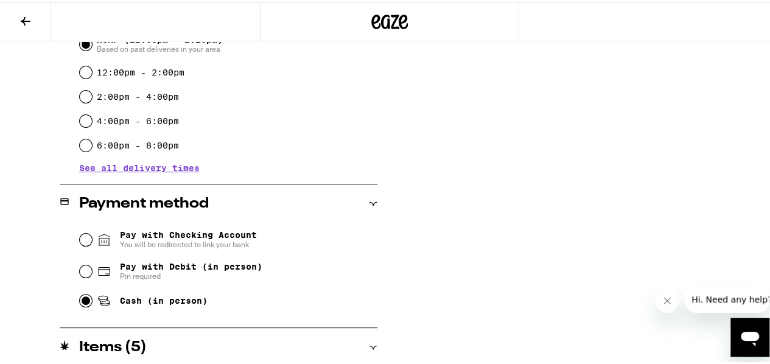
click at [83, 302] on input "Cash (in person)" at bounding box center [86, 298] width 12 height 12
radio input "true"
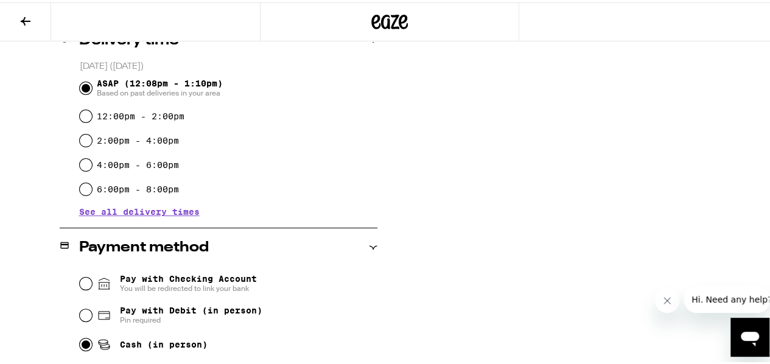
scroll to position [97, 0]
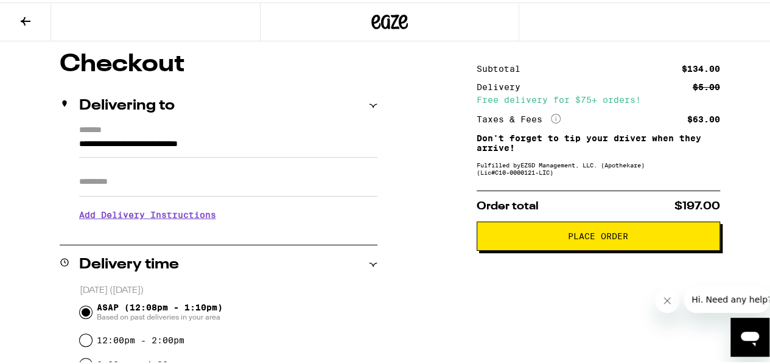
click at [24, 15] on icon at bounding box center [26, 19] width 10 height 9
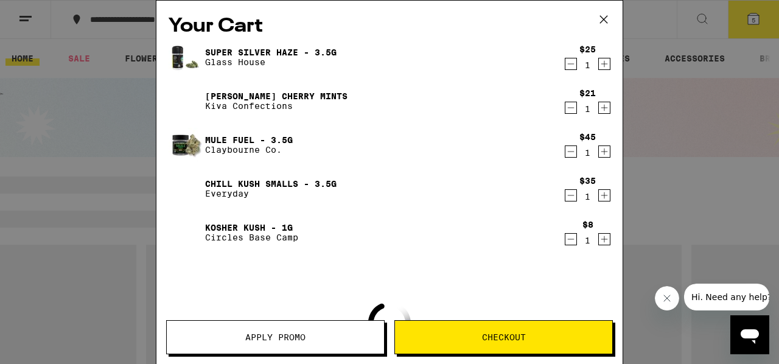
click at [272, 333] on span "Apply Promo" at bounding box center [275, 337] width 60 height 9
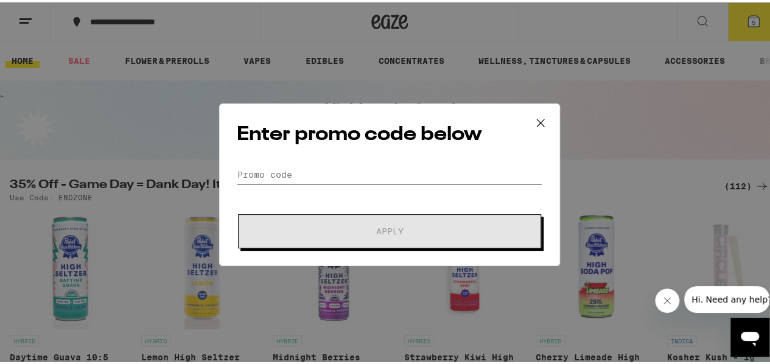
click at [313, 173] on input "Promo Code" at bounding box center [390, 172] width 306 height 18
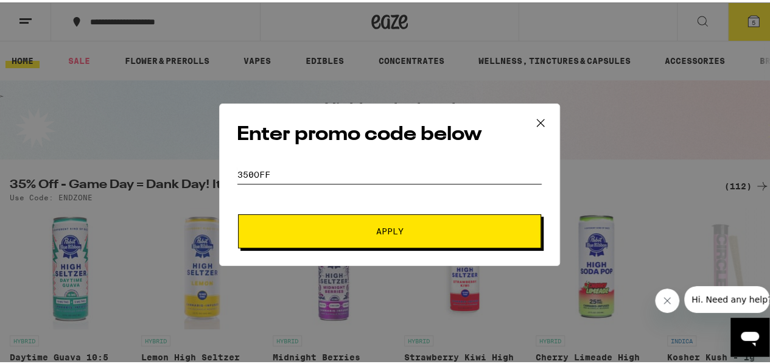
type input "350off"
click at [326, 225] on span "Apply" at bounding box center [389, 229] width 219 height 9
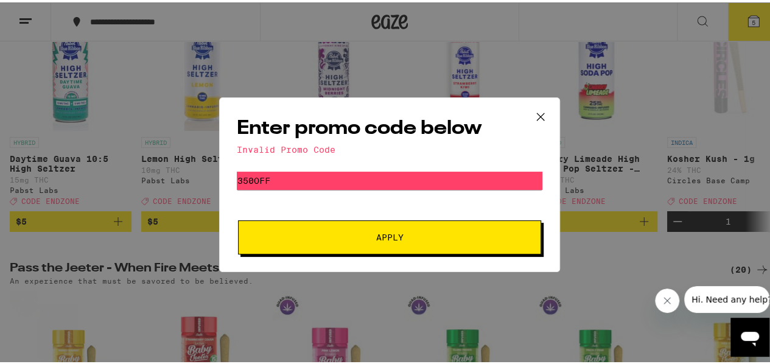
scroll to position [183, 0]
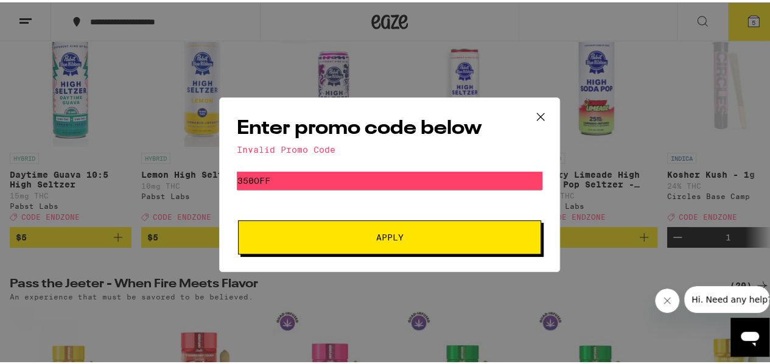
click at [536, 113] on icon at bounding box center [540, 114] width 18 height 18
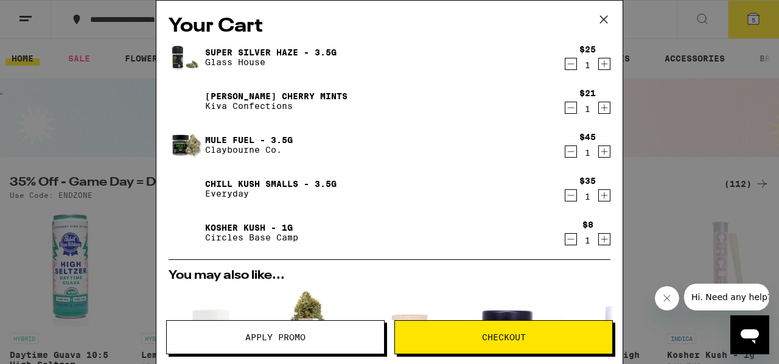
click at [119, 247] on div "Your Cart Super Silver Haze - 3.5g Glass House $25 1 [PERSON_NAME] Cherry Mints…" at bounding box center [389, 182] width 779 height 364
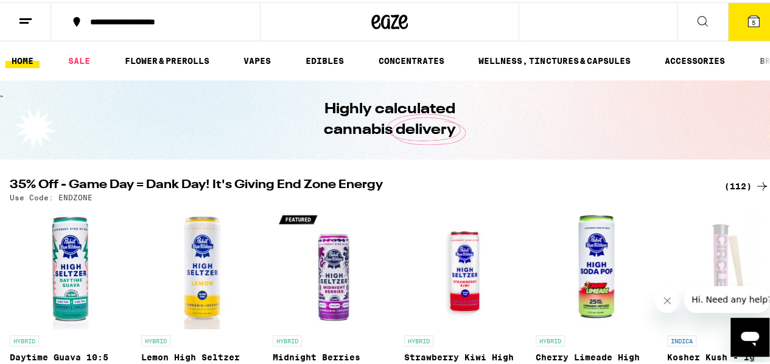
click at [748, 14] on icon at bounding box center [753, 18] width 11 height 11
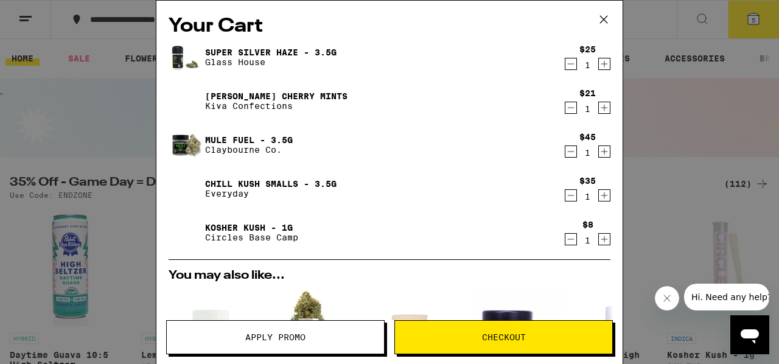
click at [225, 226] on link "Kosher Kush - 1g" at bounding box center [251, 228] width 93 height 10
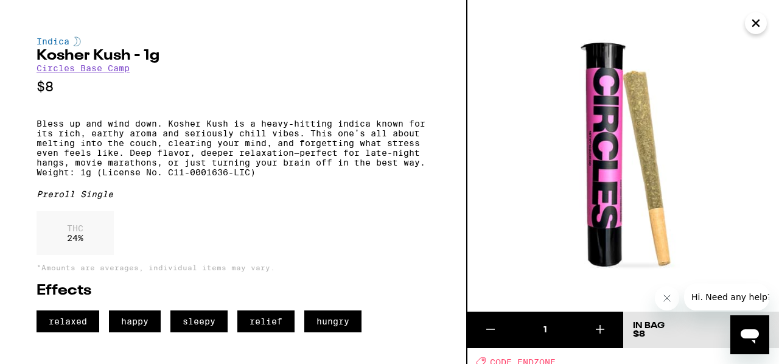
click at [755, 15] on icon "Close" at bounding box center [756, 23] width 15 height 18
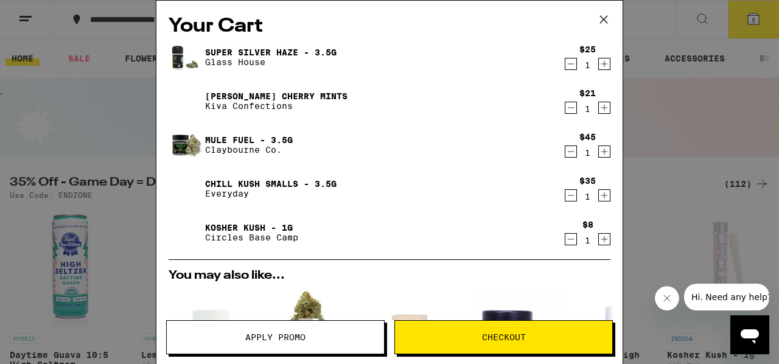
click at [241, 334] on span "Apply Promo" at bounding box center [275, 337] width 217 height 9
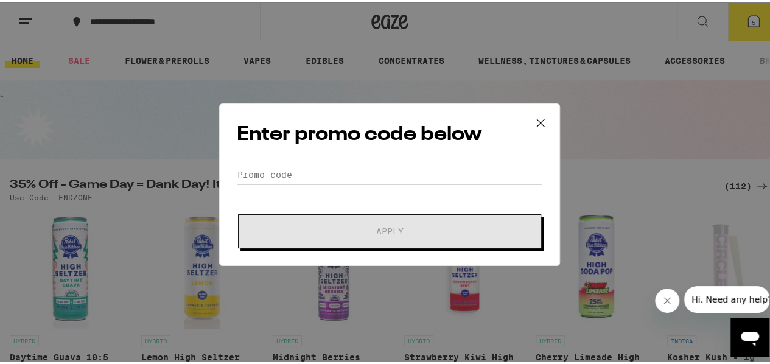
click at [288, 166] on input "Promo Code" at bounding box center [390, 172] width 306 height 18
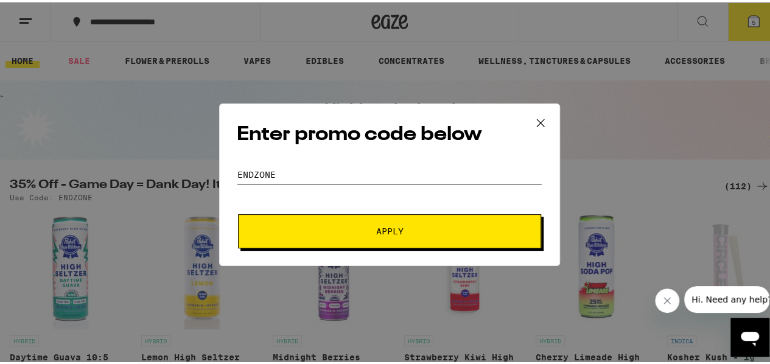
type input "ENDZONE"
click at [354, 225] on span "Apply" at bounding box center [389, 229] width 219 height 9
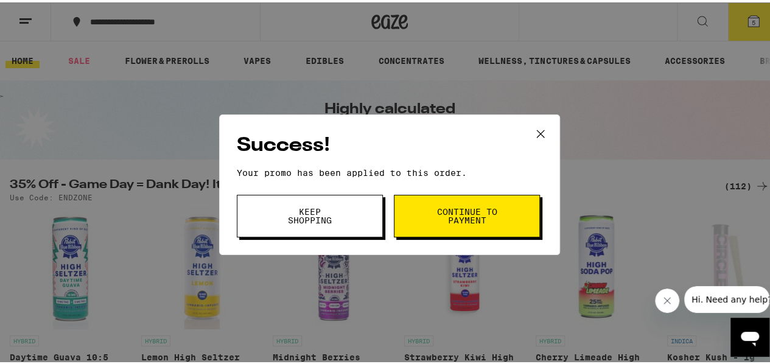
click at [467, 208] on span "Continue to payment" at bounding box center [467, 213] width 62 height 17
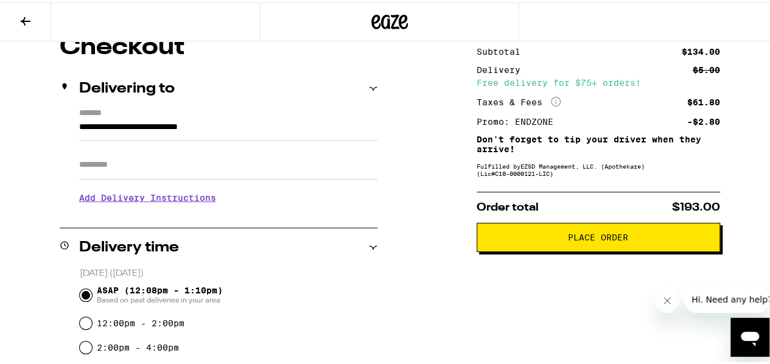
scroll to position [122, 0]
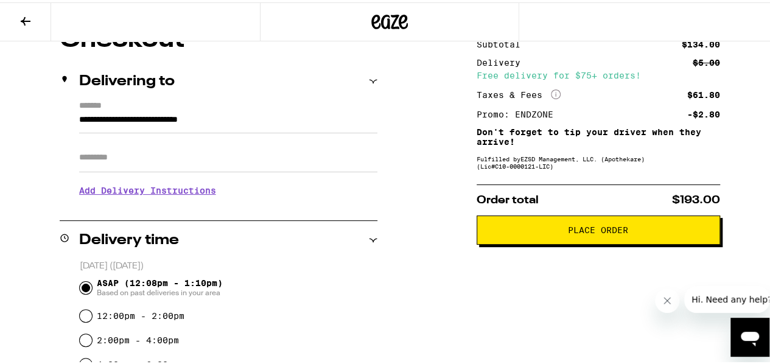
click at [536, 229] on span "Place Order" at bounding box center [598, 227] width 223 height 9
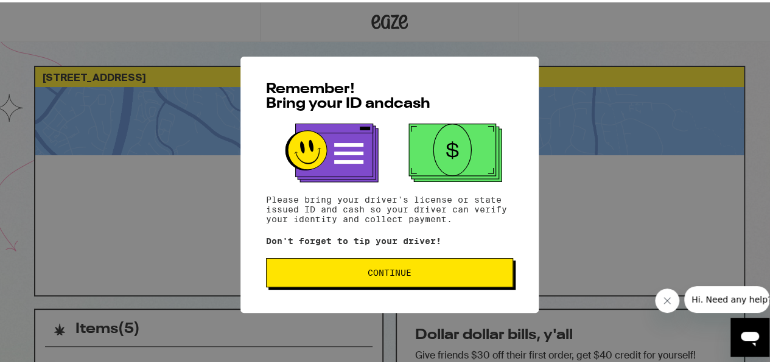
click at [362, 271] on span "Continue" at bounding box center [389, 270] width 226 height 9
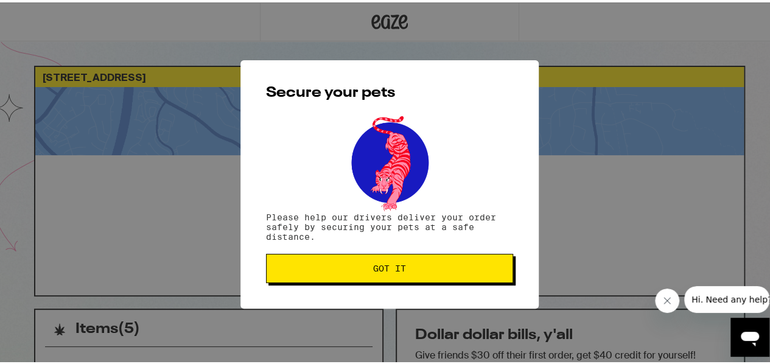
click at [365, 267] on span "Got it" at bounding box center [389, 266] width 226 height 9
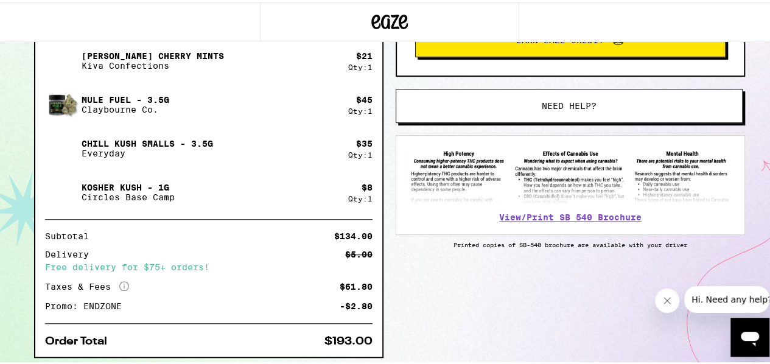
scroll to position [397, 0]
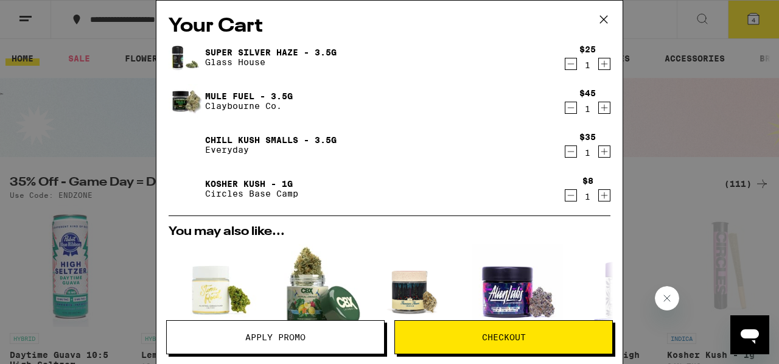
click at [98, 130] on div "Your Cart Super Silver Haze - 3.5g Glass House $25 1 Mule Fuel - 3.5g Claybourn…" at bounding box center [389, 182] width 779 height 364
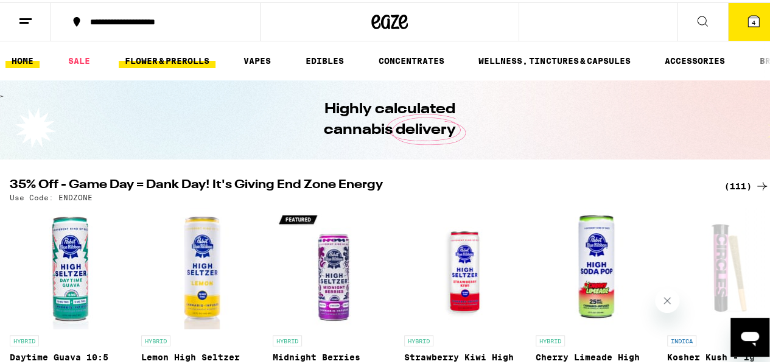
click at [131, 55] on link "FLOWER & PREROLLS" at bounding box center [167, 58] width 97 height 15
click at [156, 60] on link "FLOWER & PREROLLS" at bounding box center [167, 58] width 97 height 15
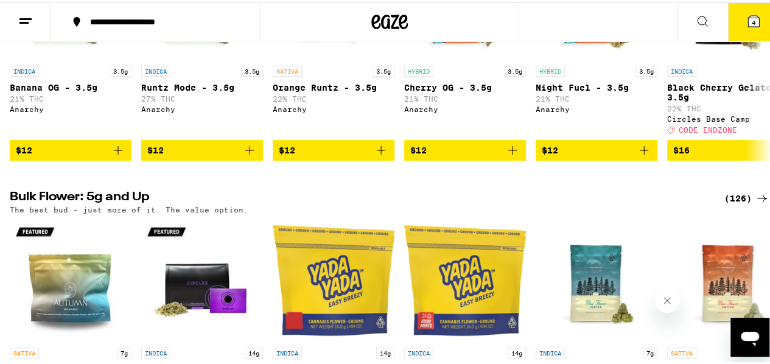
scroll to position [243, 0]
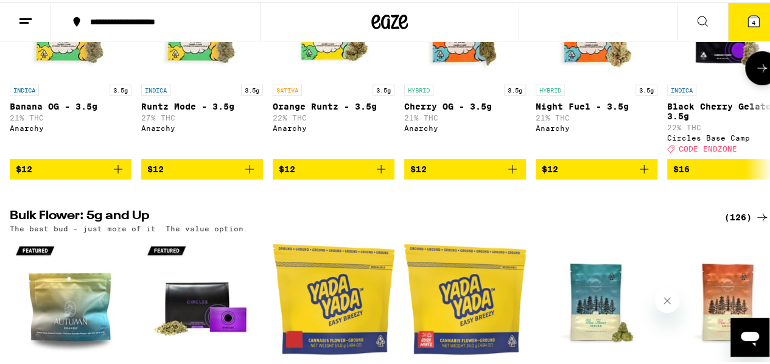
click at [755, 68] on icon at bounding box center [762, 65] width 15 height 15
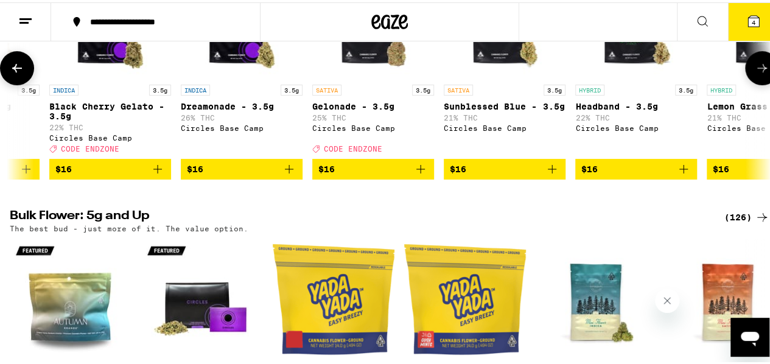
click at [755, 68] on icon at bounding box center [762, 65] width 15 height 15
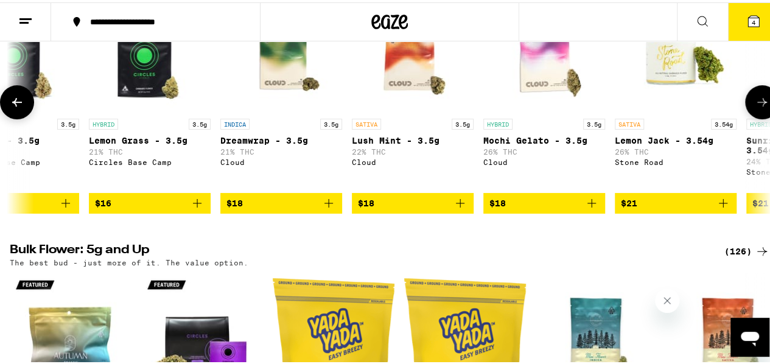
scroll to position [183, 0]
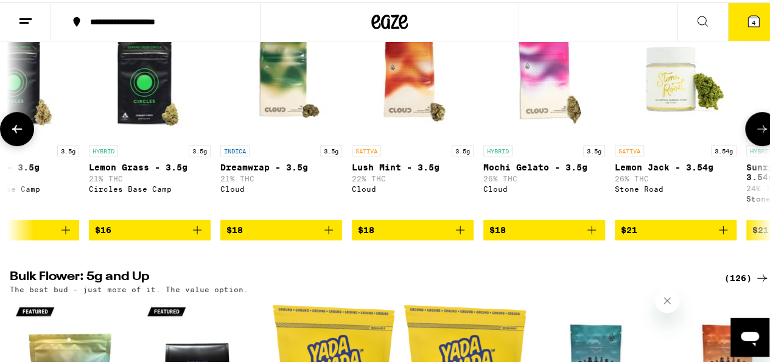
click at [755, 131] on icon at bounding box center [762, 126] width 15 height 15
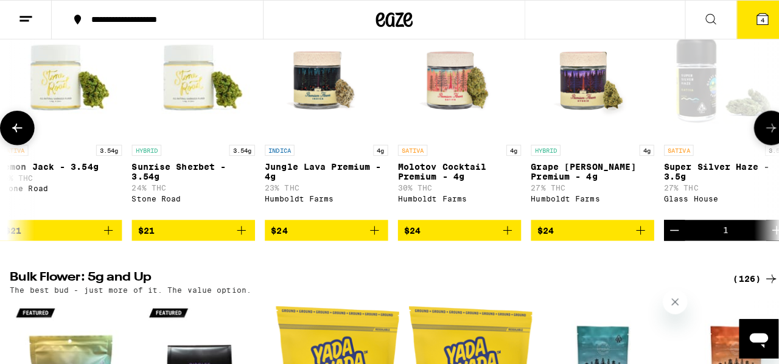
scroll to position [0, 1854]
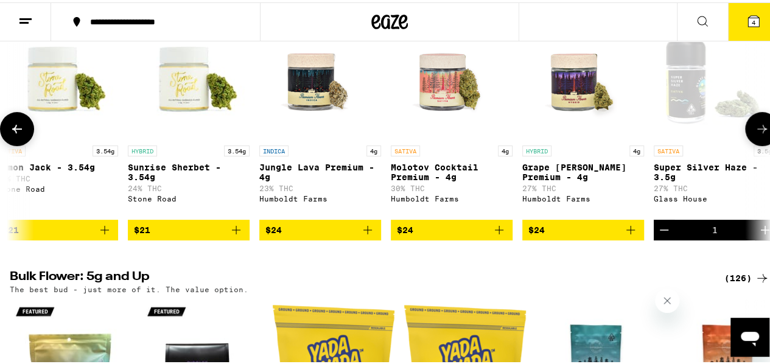
click at [448, 235] on span "$24" at bounding box center [452, 227] width 110 height 15
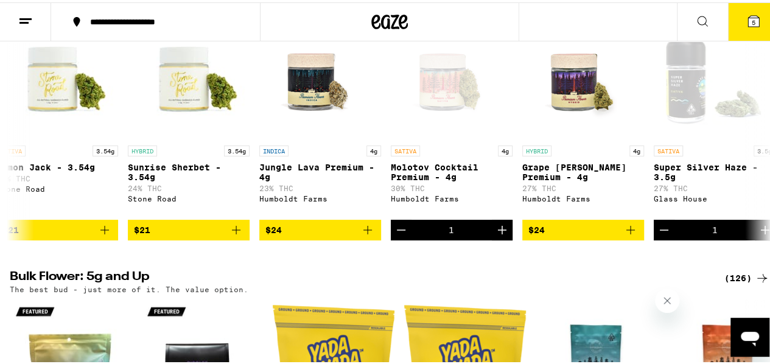
click at [746, 13] on icon at bounding box center [753, 19] width 15 height 15
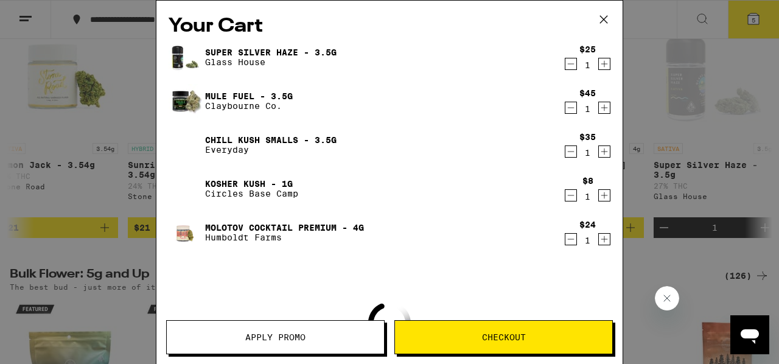
click at [477, 330] on button "Checkout" at bounding box center [503, 337] width 218 height 34
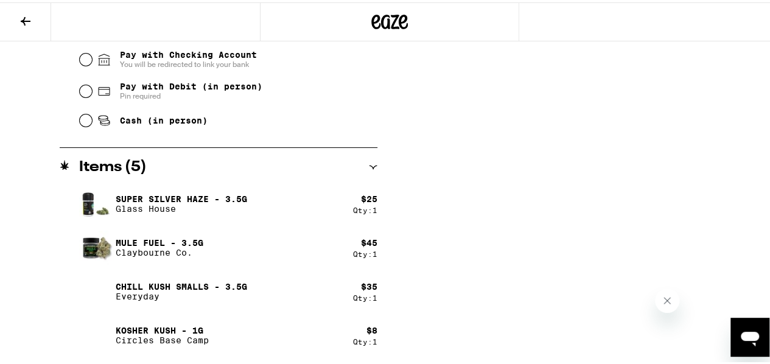
scroll to position [584, 0]
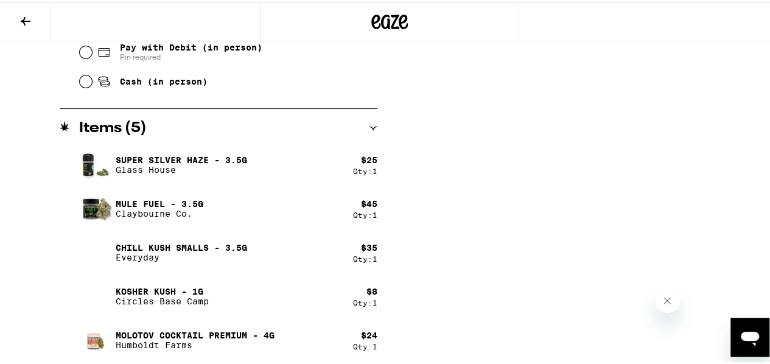
click at [315, 292] on div "Kosher Kush - 1g Circles Base Camp" at bounding box center [216, 294] width 274 height 34
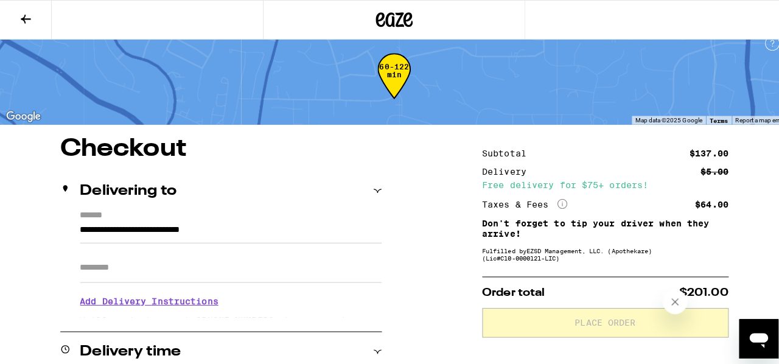
scroll to position [0, 0]
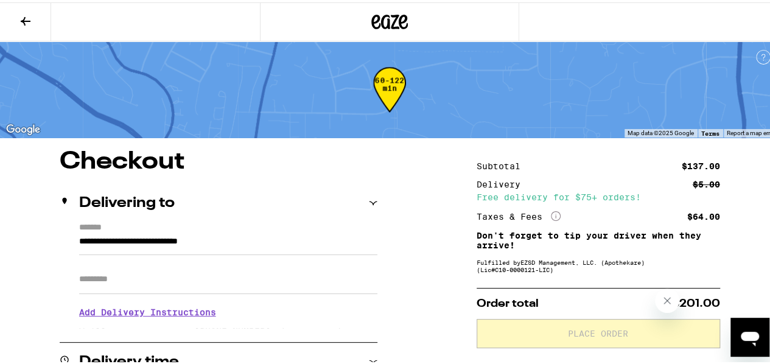
click at [23, 19] on icon at bounding box center [26, 19] width 10 height 9
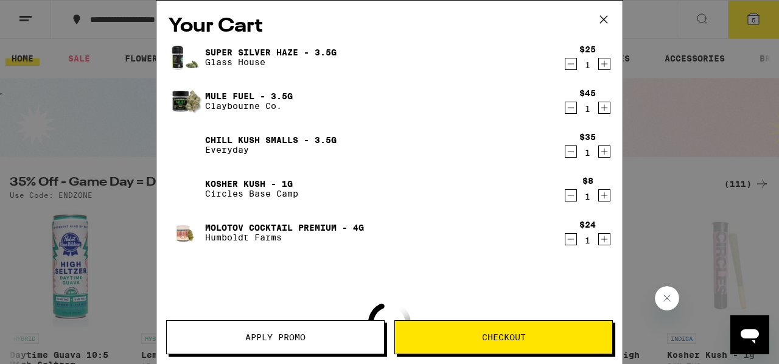
click at [565, 195] on icon "Decrement" at bounding box center [570, 195] width 11 height 15
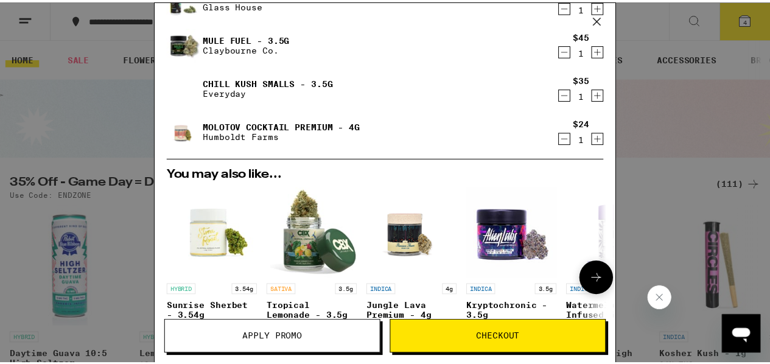
scroll to position [61, 0]
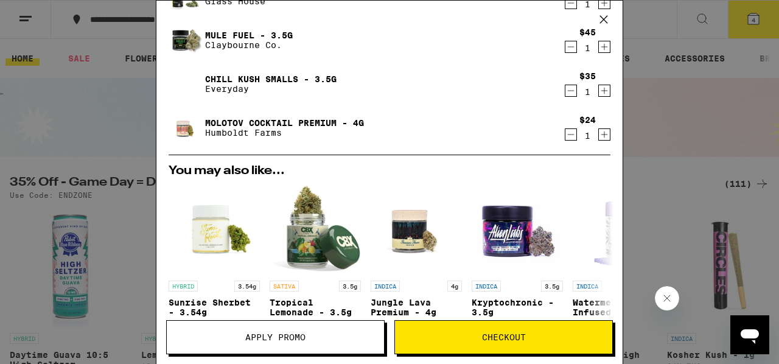
click at [481, 334] on span "Checkout" at bounding box center [503, 337] width 217 height 9
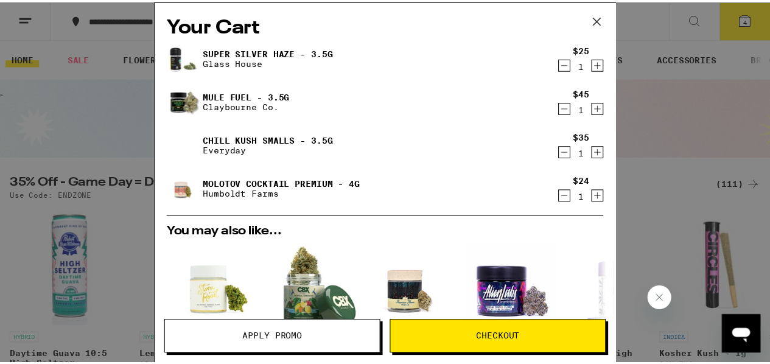
scroll to position [61, 0]
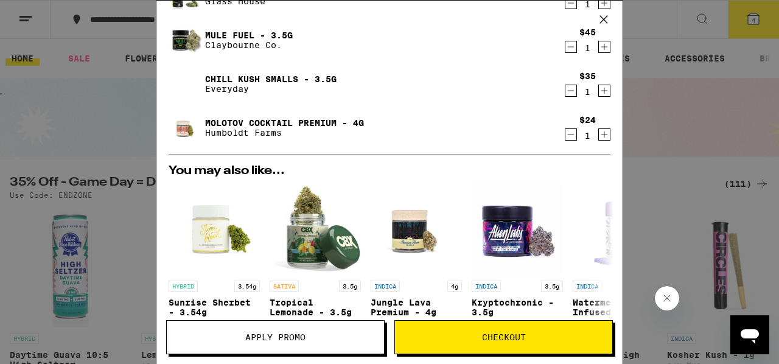
click at [470, 332] on button "Checkout" at bounding box center [503, 337] width 218 height 34
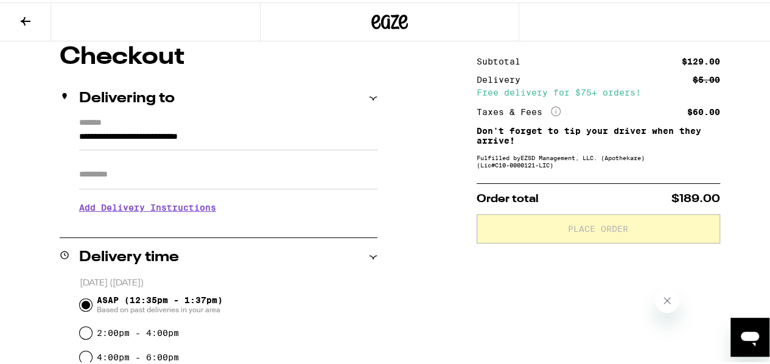
scroll to position [122, 0]
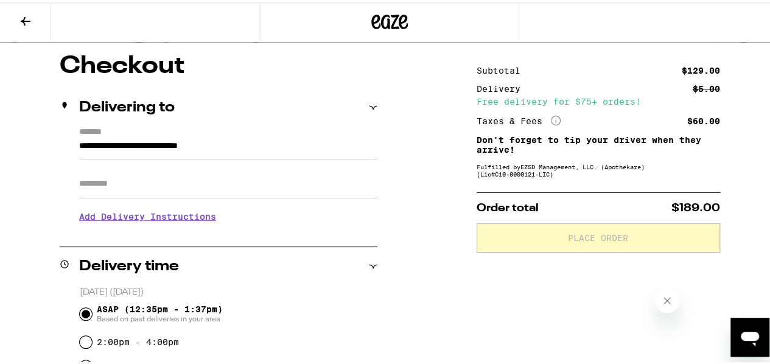
scroll to position [183, 0]
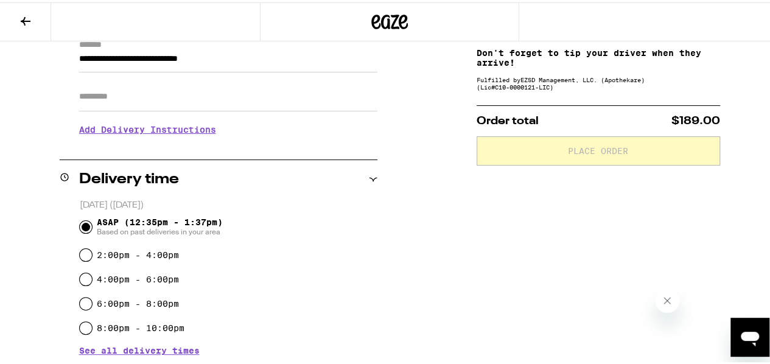
click at [467, 239] on div "**********" at bounding box center [389, 344] width 779 height 758
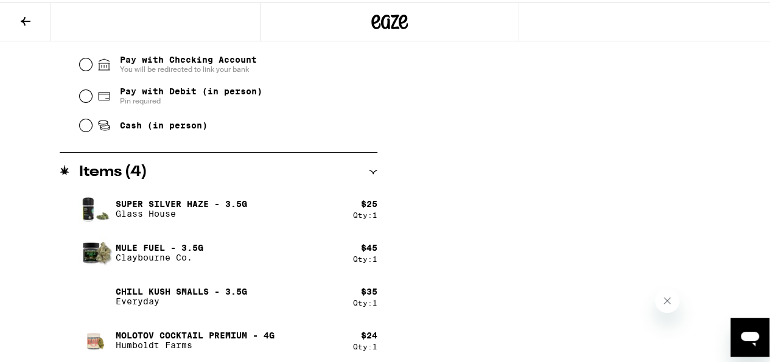
scroll to position [540, 0]
click at [82, 126] on input "Cash (in person)" at bounding box center [86, 123] width 12 height 12
radio input "true"
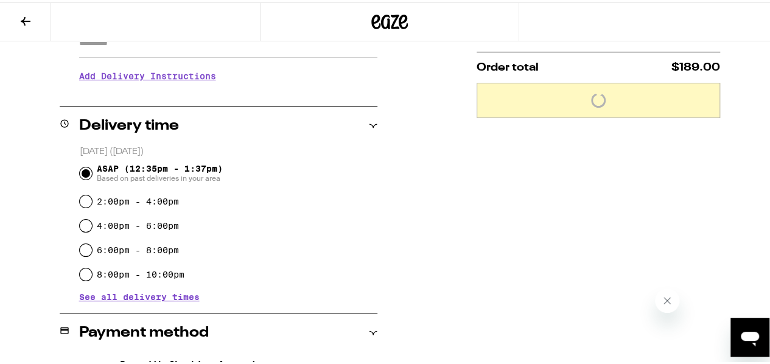
scroll to position [114, 0]
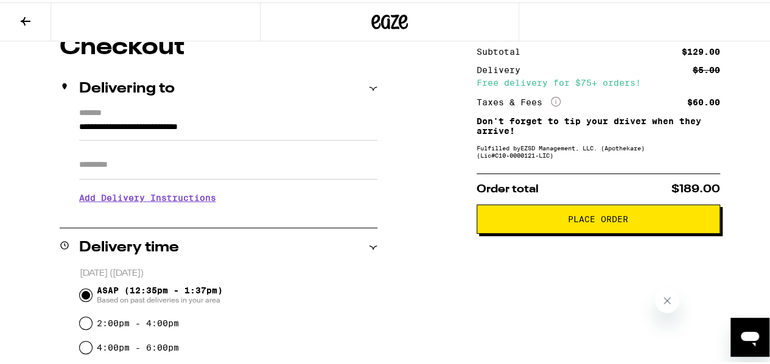
click at [595, 217] on span "Place Order" at bounding box center [598, 216] width 60 height 9
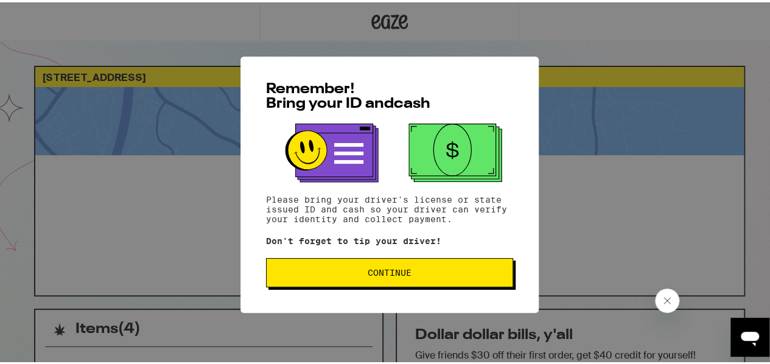
click at [407, 274] on span "Continue" at bounding box center [389, 270] width 226 height 9
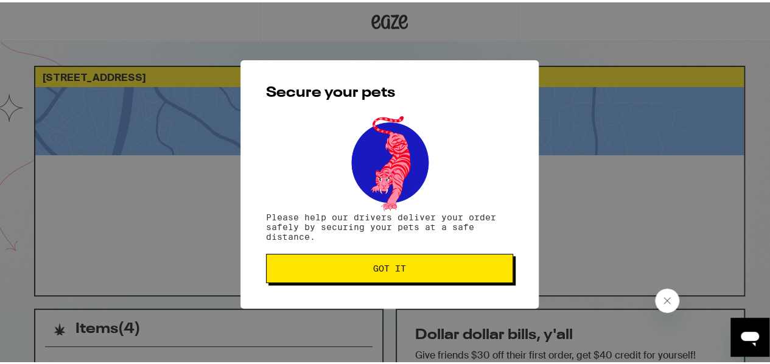
click at [418, 263] on button "Got it" at bounding box center [389, 265] width 247 height 29
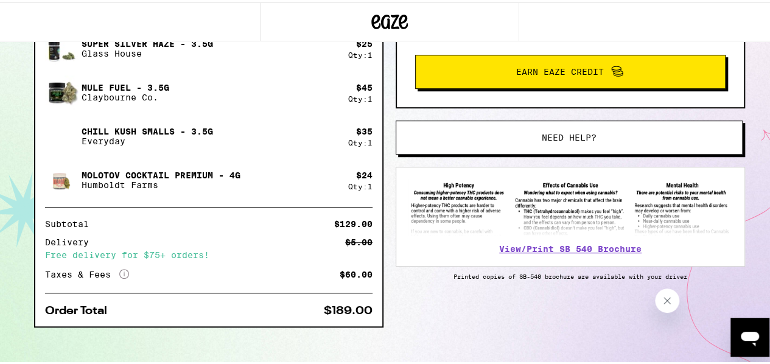
scroll to position [335, 0]
